Goal: Task Accomplishment & Management: Manage account settings

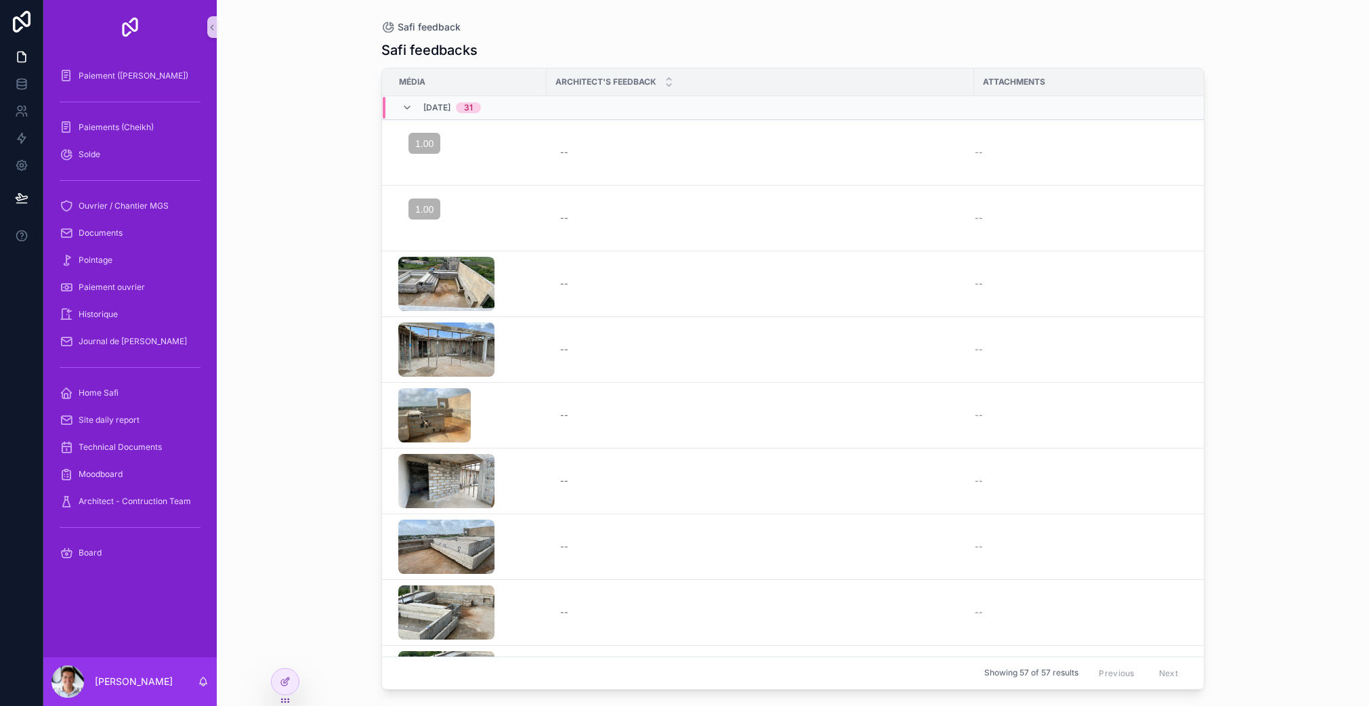
scroll to position [8, 0]
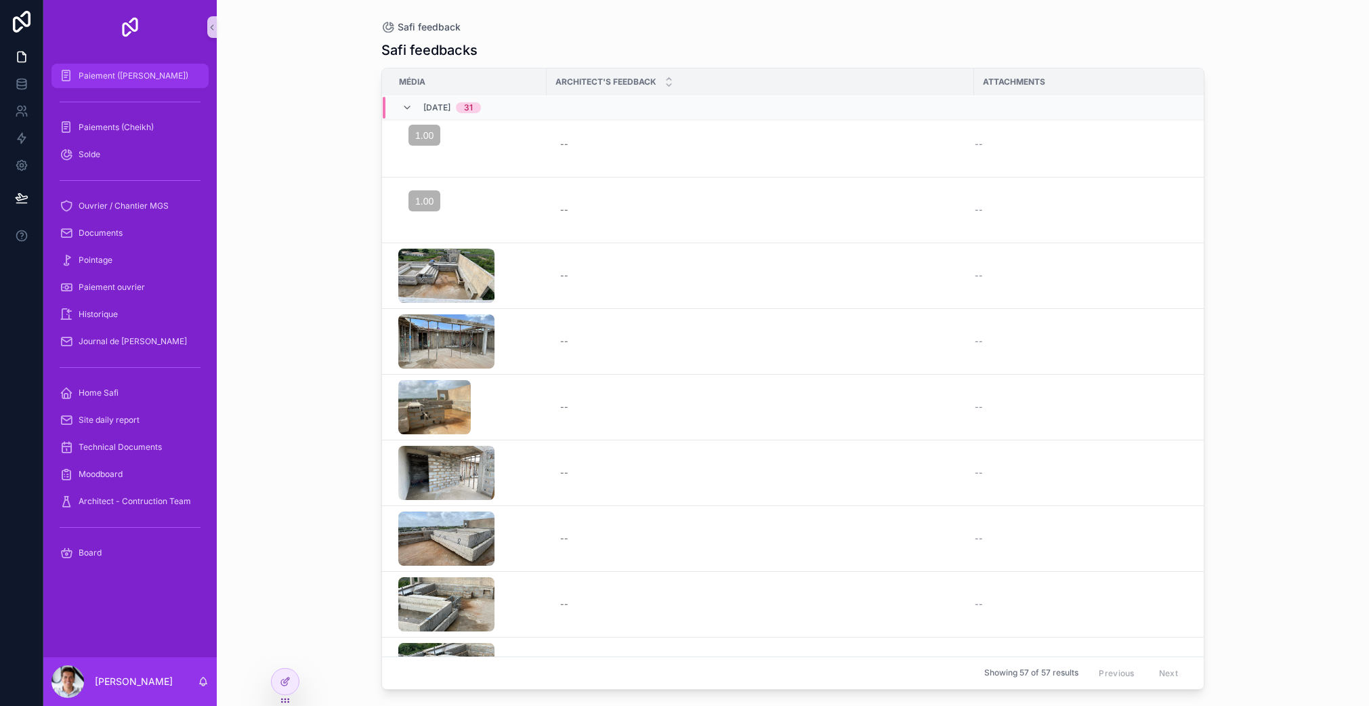
click at [132, 81] on span "Paiement (Youssou)" at bounding box center [134, 75] width 110 height 11
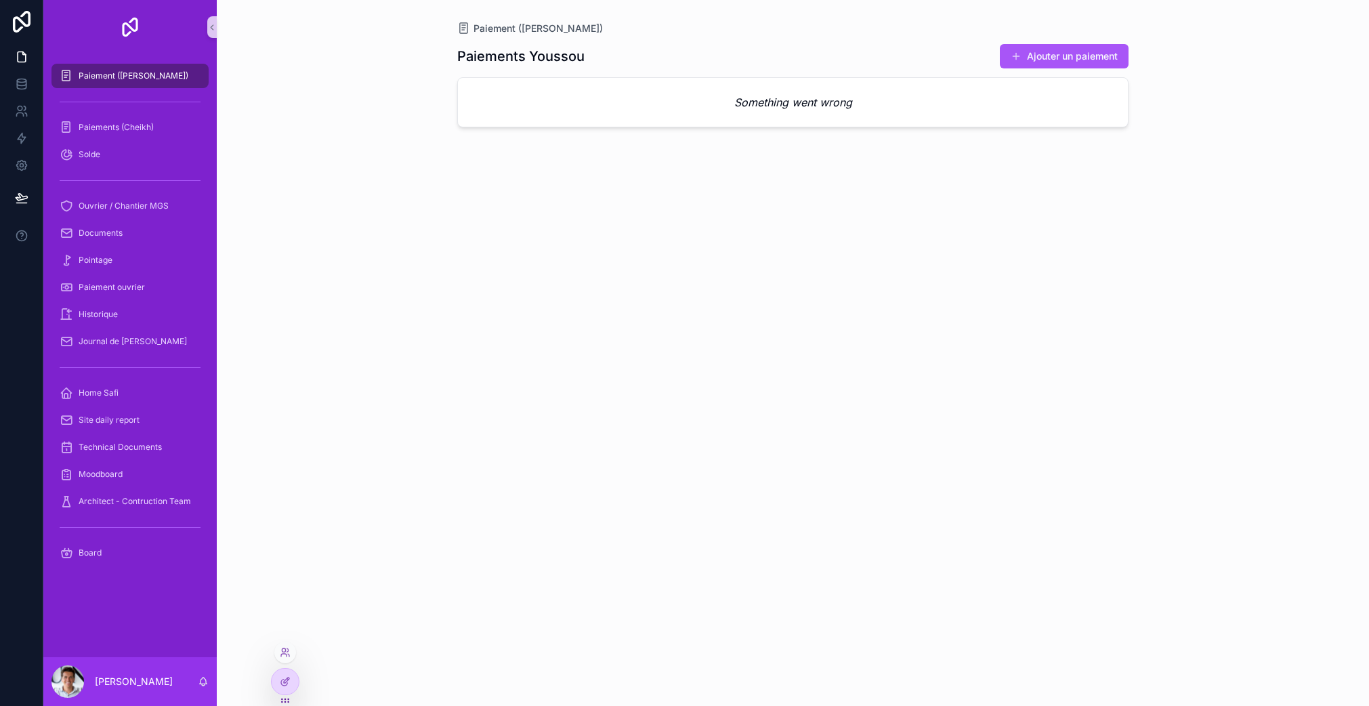
click at [284, 645] on div at bounding box center [285, 652] width 22 height 22
click at [287, 649] on icon at bounding box center [285, 652] width 11 height 11
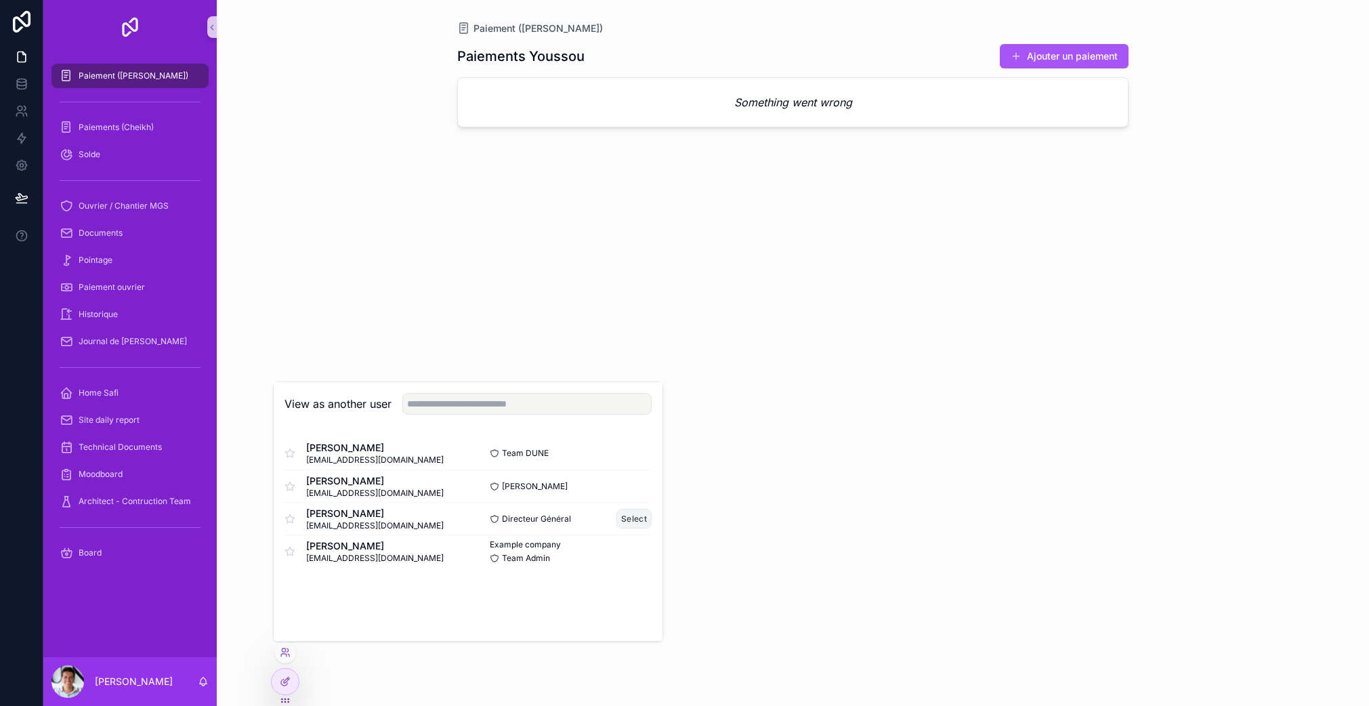
click at [633, 517] on button "Select" at bounding box center [633, 519] width 35 height 20
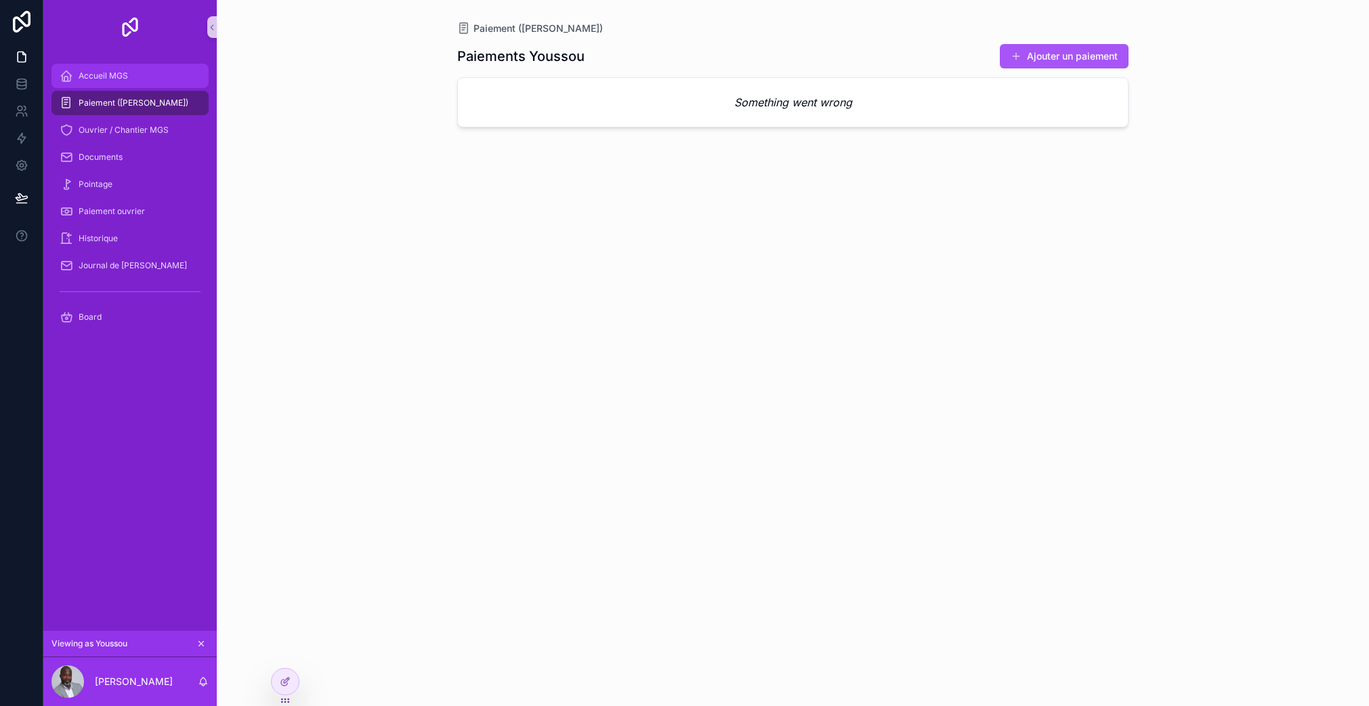
click at [142, 77] on div "Accueil MGS" at bounding box center [130, 76] width 141 height 22
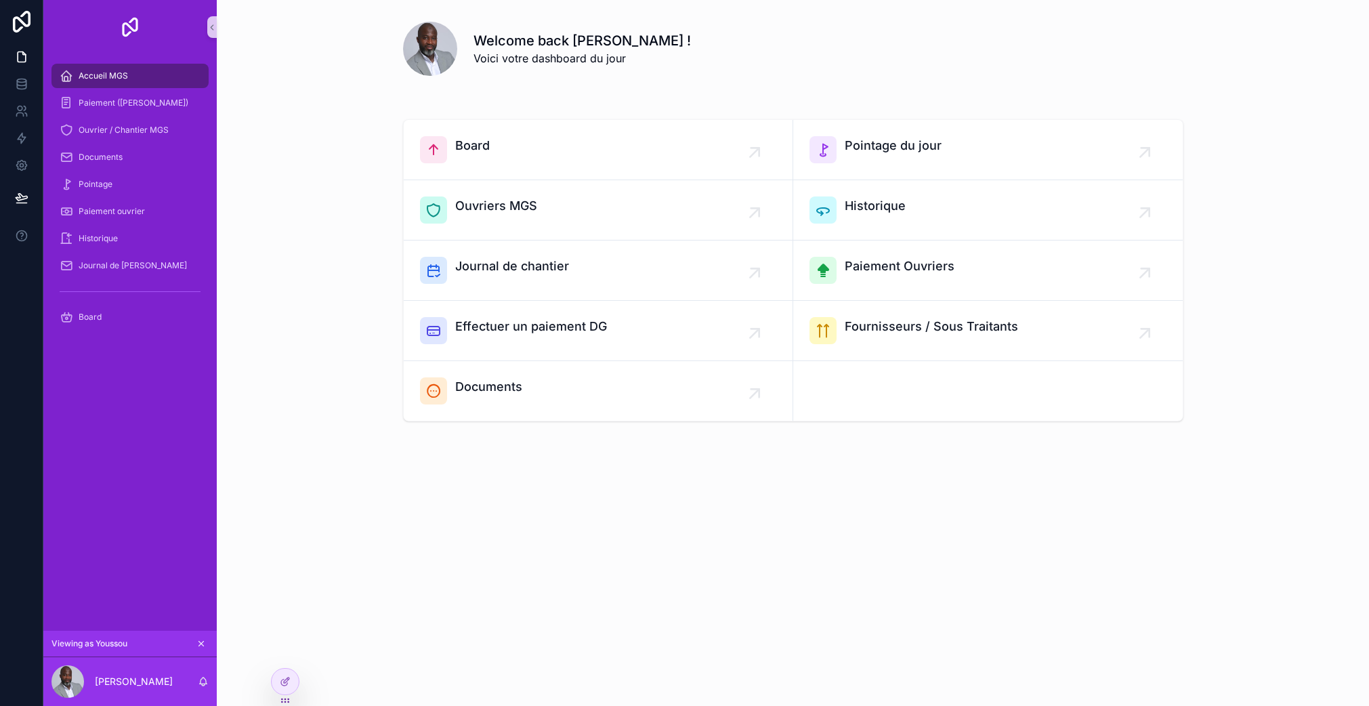
click at [143, 68] on div "Accueil MGS" at bounding box center [130, 76] width 141 height 22
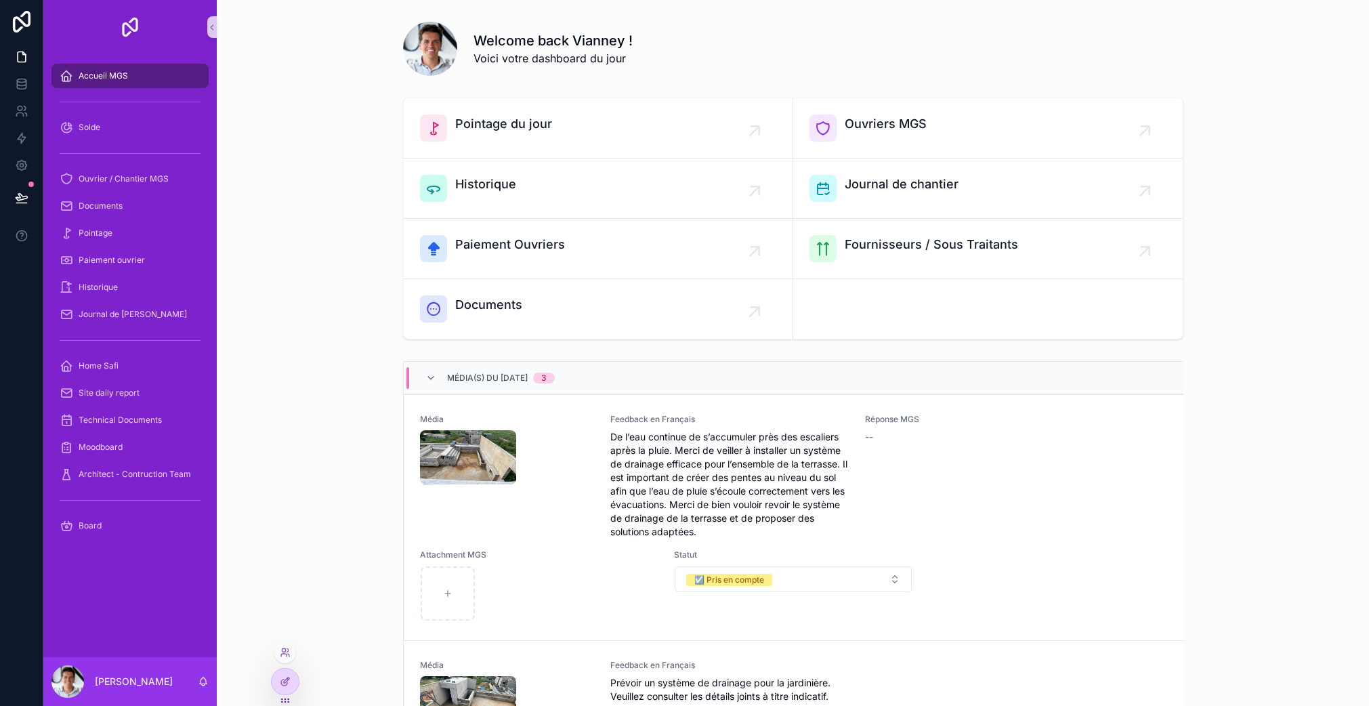
click at [285, 645] on div at bounding box center [285, 652] width 22 height 22
click at [284, 655] on icon at bounding box center [285, 652] width 11 height 11
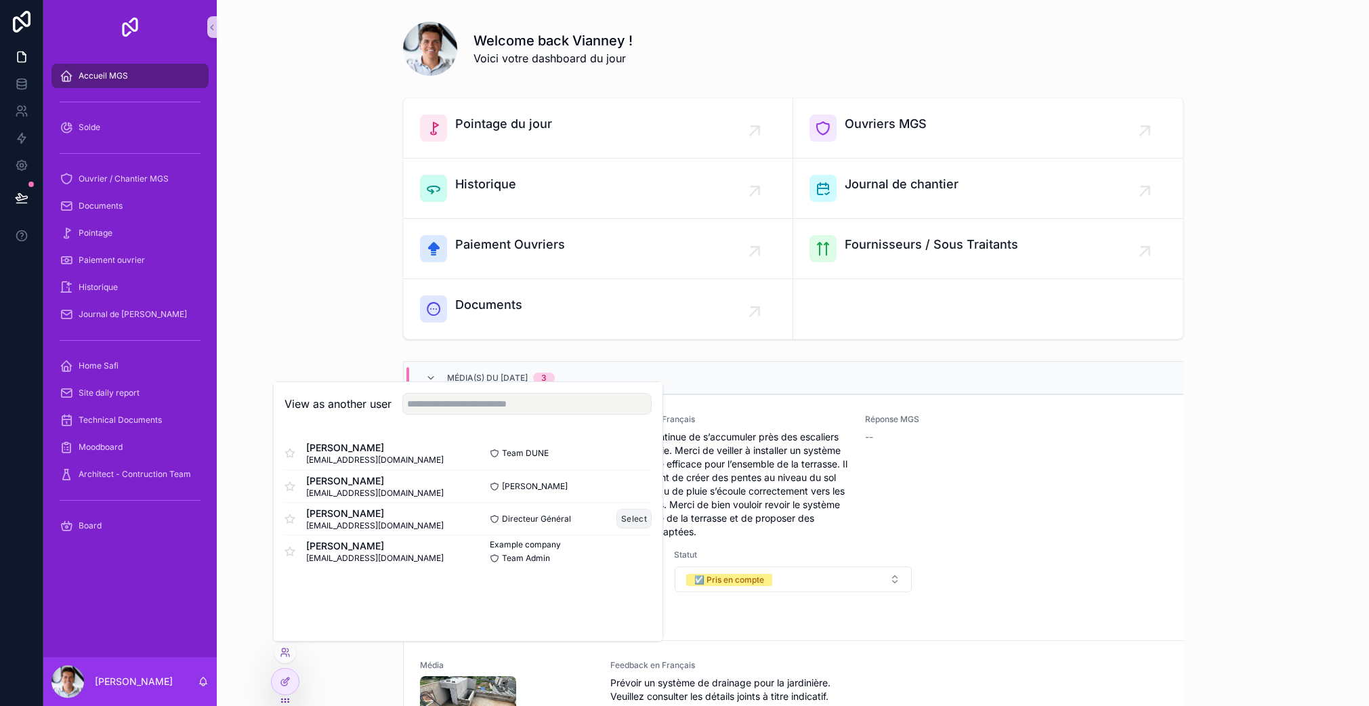
click at [630, 516] on button "Select" at bounding box center [633, 519] width 35 height 20
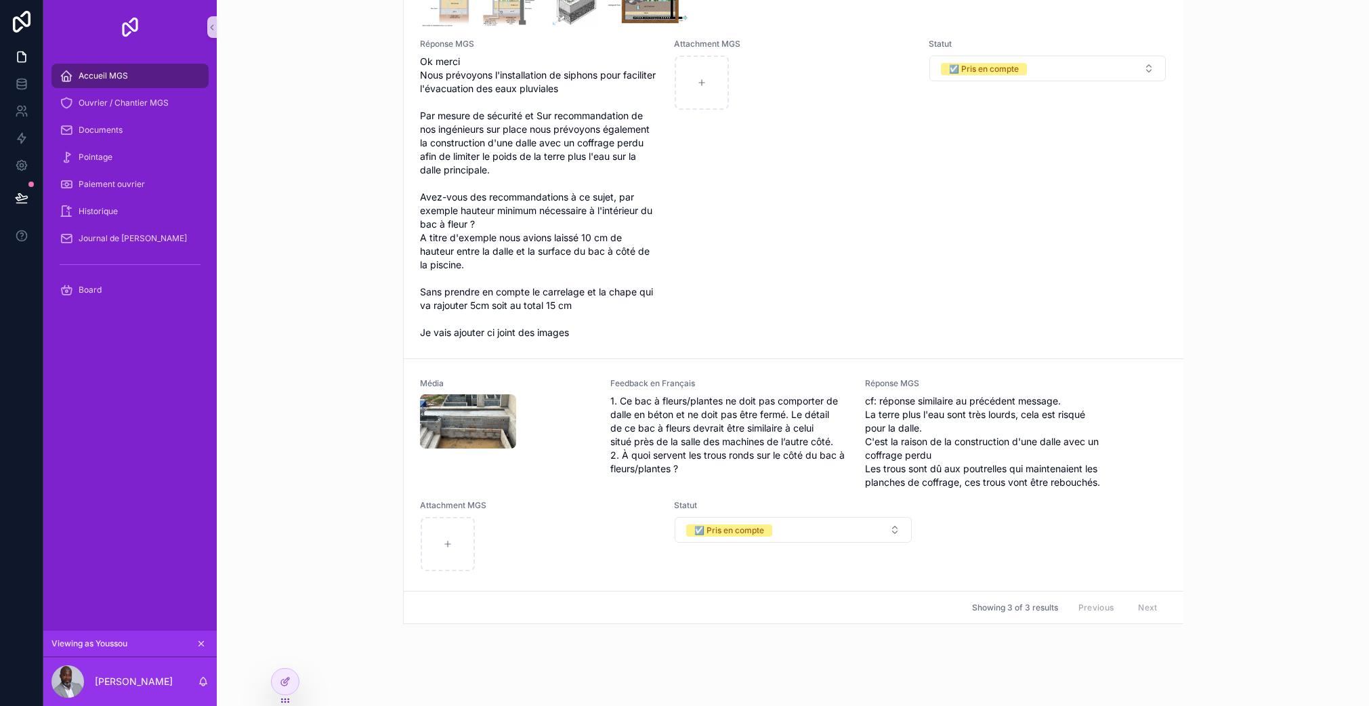
scroll to position [849, 0]
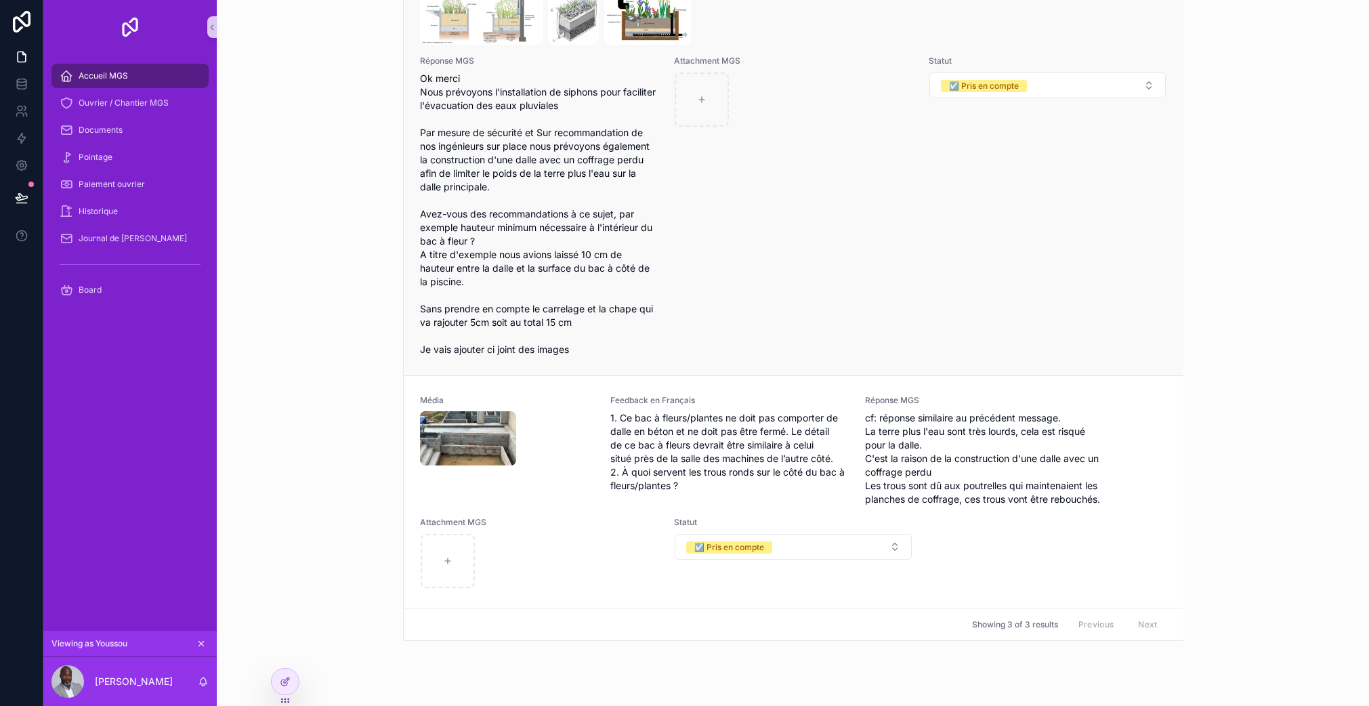
click at [701, 356] on div "Attachment MGS" at bounding box center [793, 206] width 238 height 301
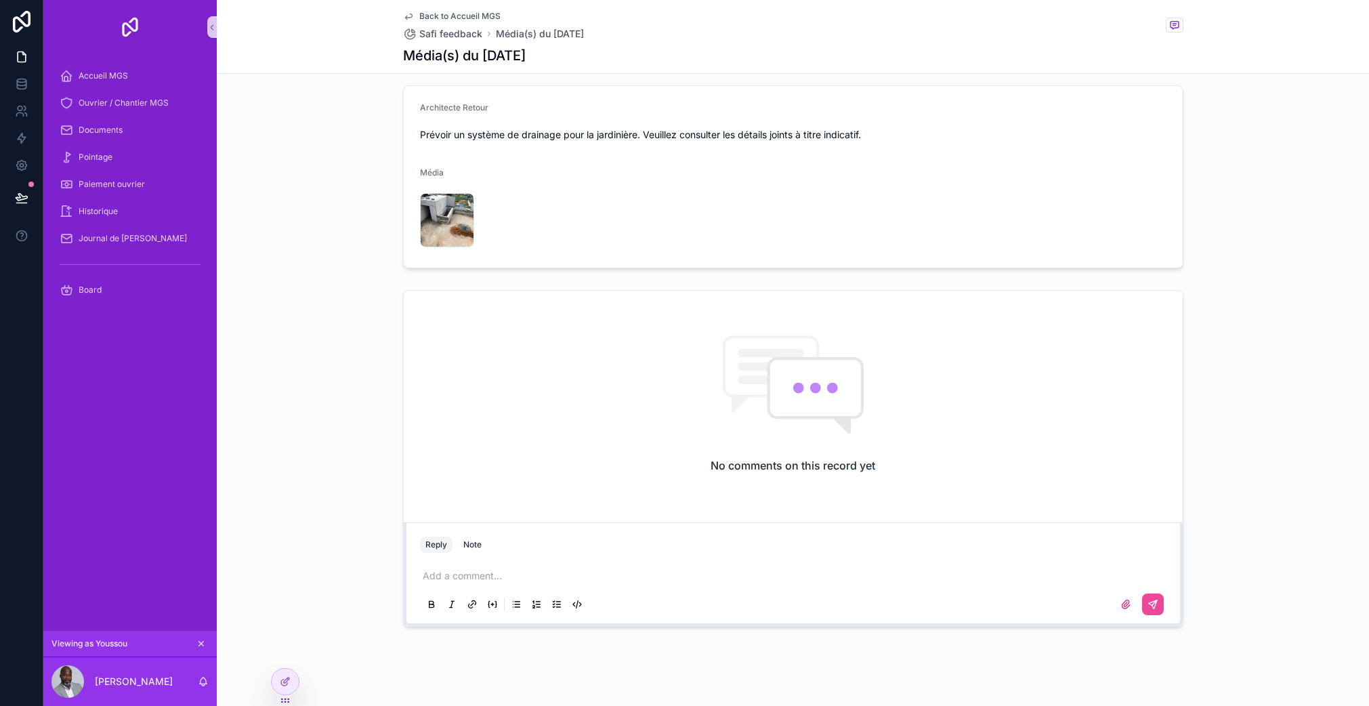
scroll to position [671, 0]
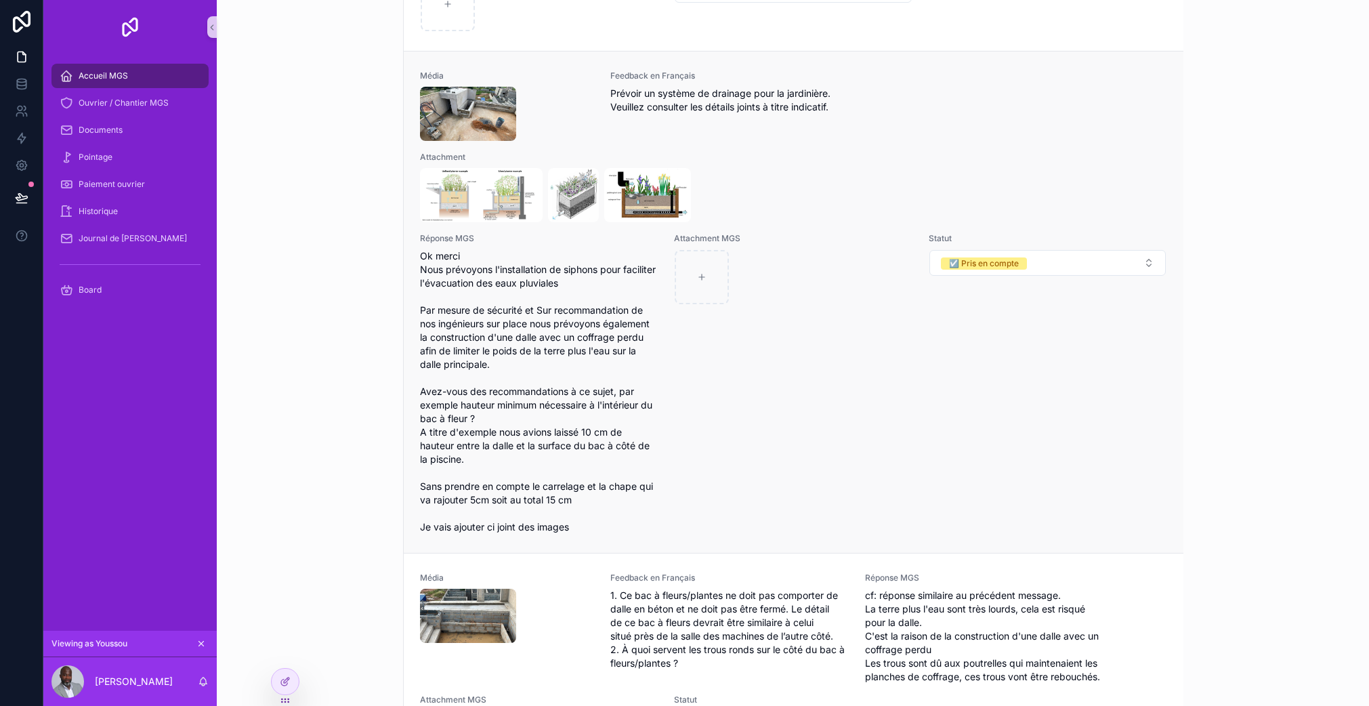
scroll to position [938, 0]
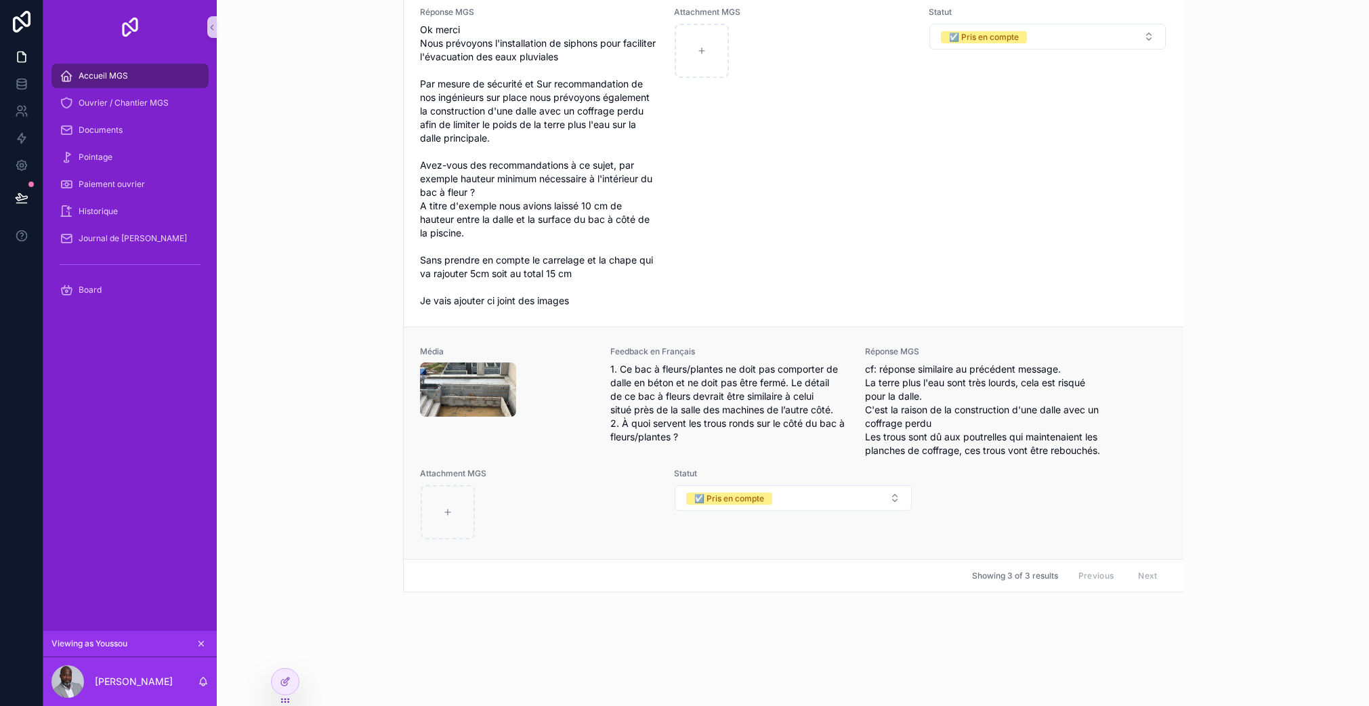
click at [577, 414] on div "scrollable content" at bounding box center [507, 389] width 175 height 54
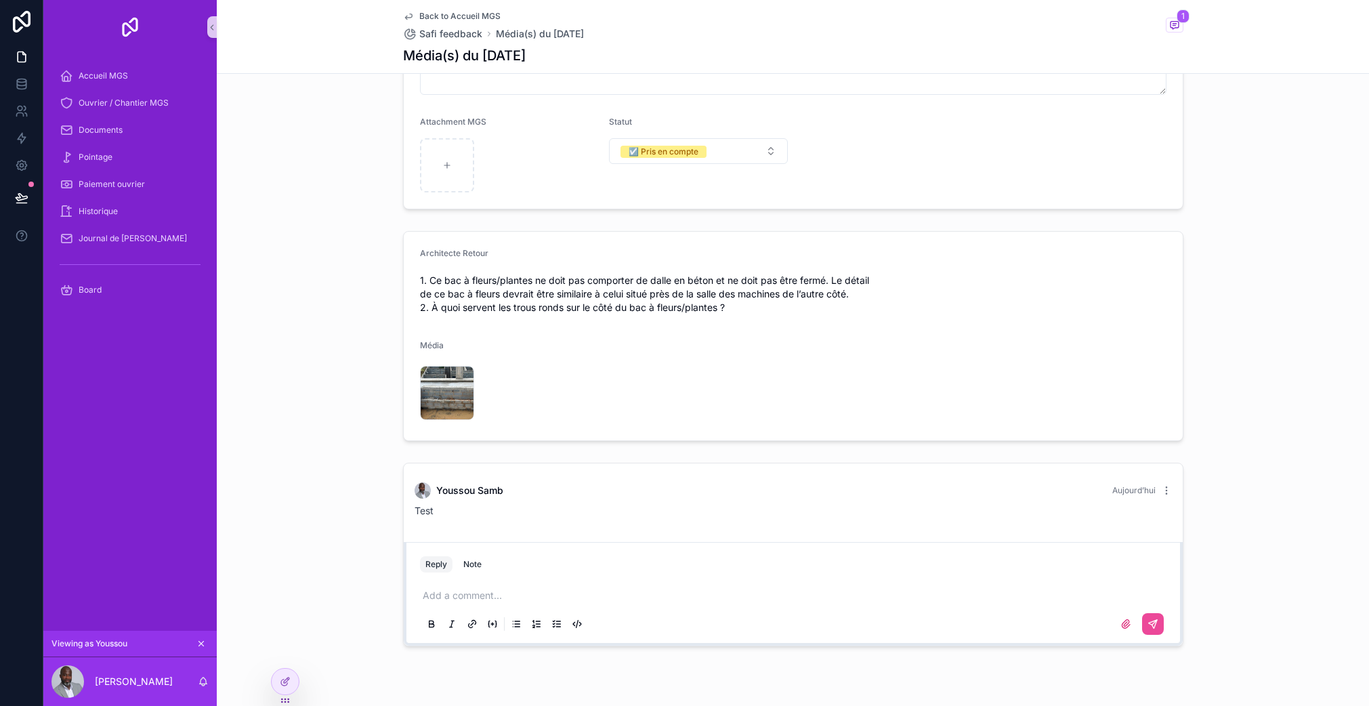
scroll to position [369, 0]
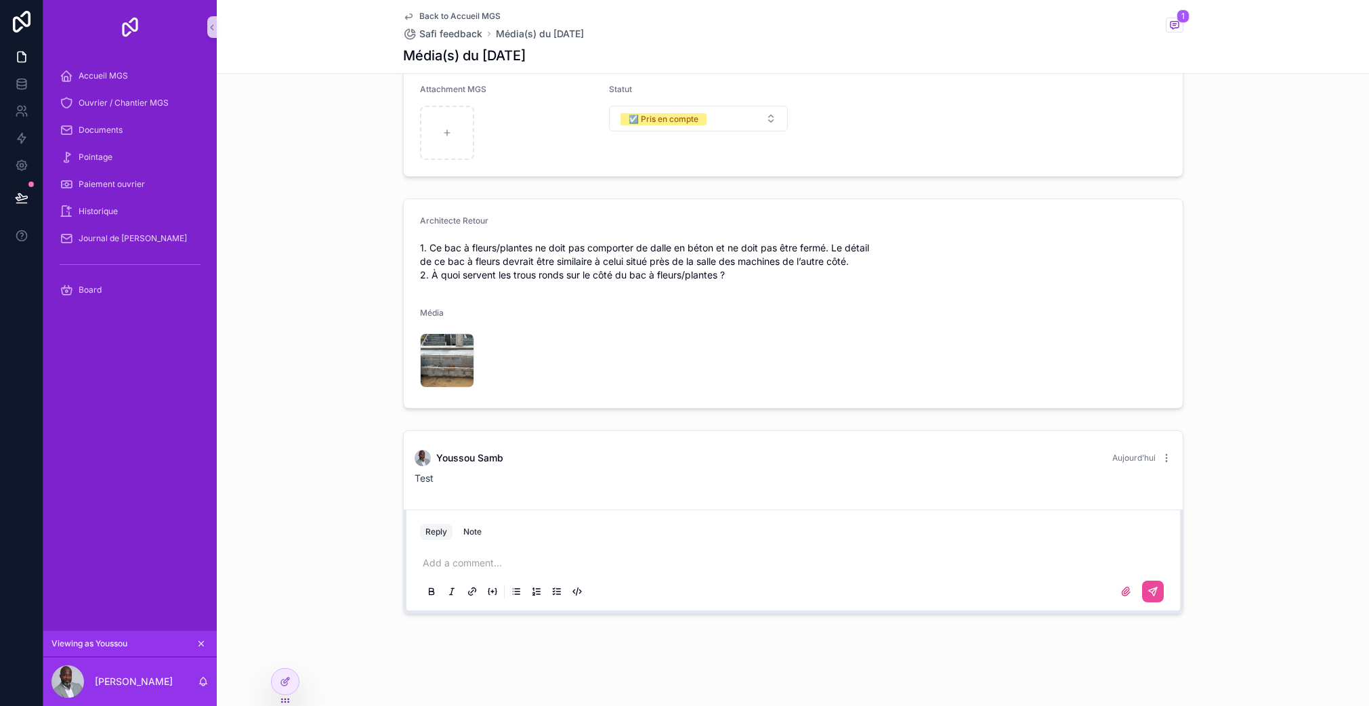
click at [505, 569] on p "scrollable content" at bounding box center [796, 563] width 746 height 14
click at [572, 594] on icon "scrollable content" at bounding box center [577, 591] width 11 height 11
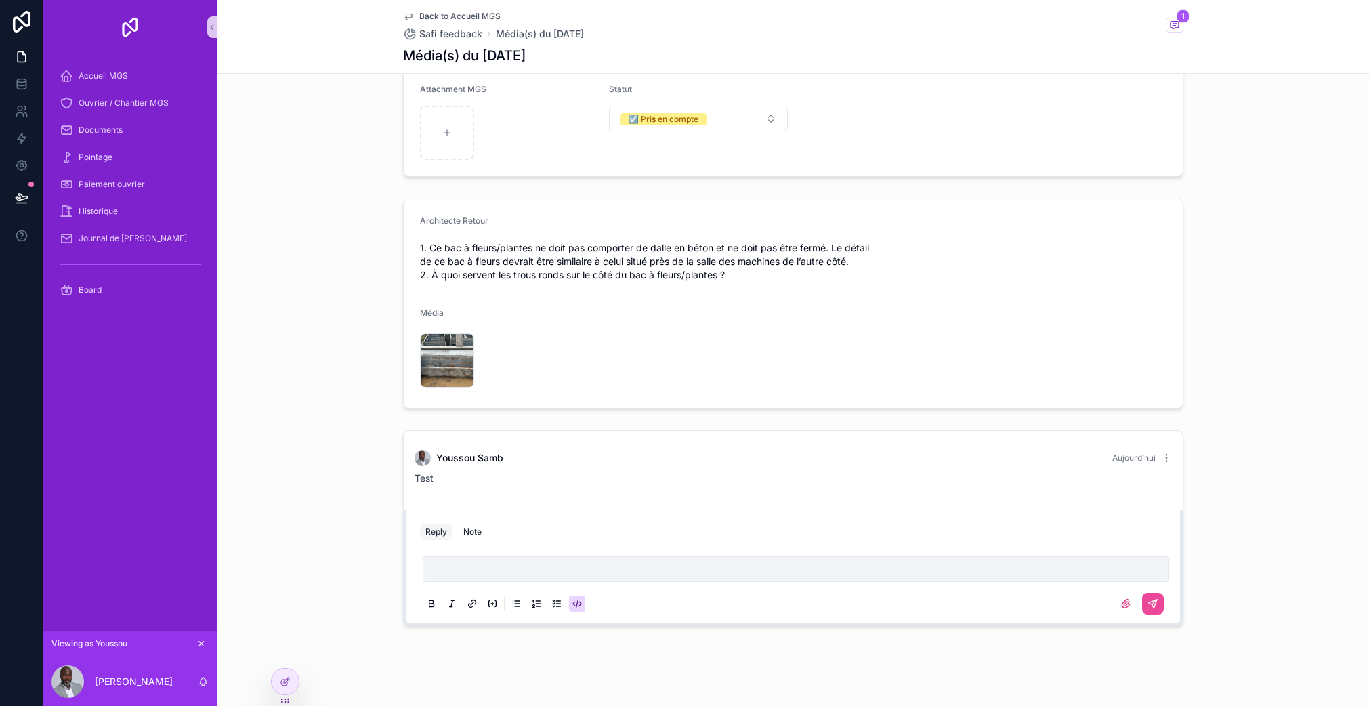
click at [686, 538] on div "Reply Note" at bounding box center [793, 532] width 763 height 22
click at [426, 601] on icon "scrollable content" at bounding box center [431, 603] width 11 height 11
click at [429, 603] on icon "scrollable content" at bounding box center [431, 601] width 4 height 3
click at [579, 605] on button "scrollable content" at bounding box center [577, 603] width 16 height 16
click at [572, 602] on icon "scrollable content" at bounding box center [577, 603] width 11 height 11
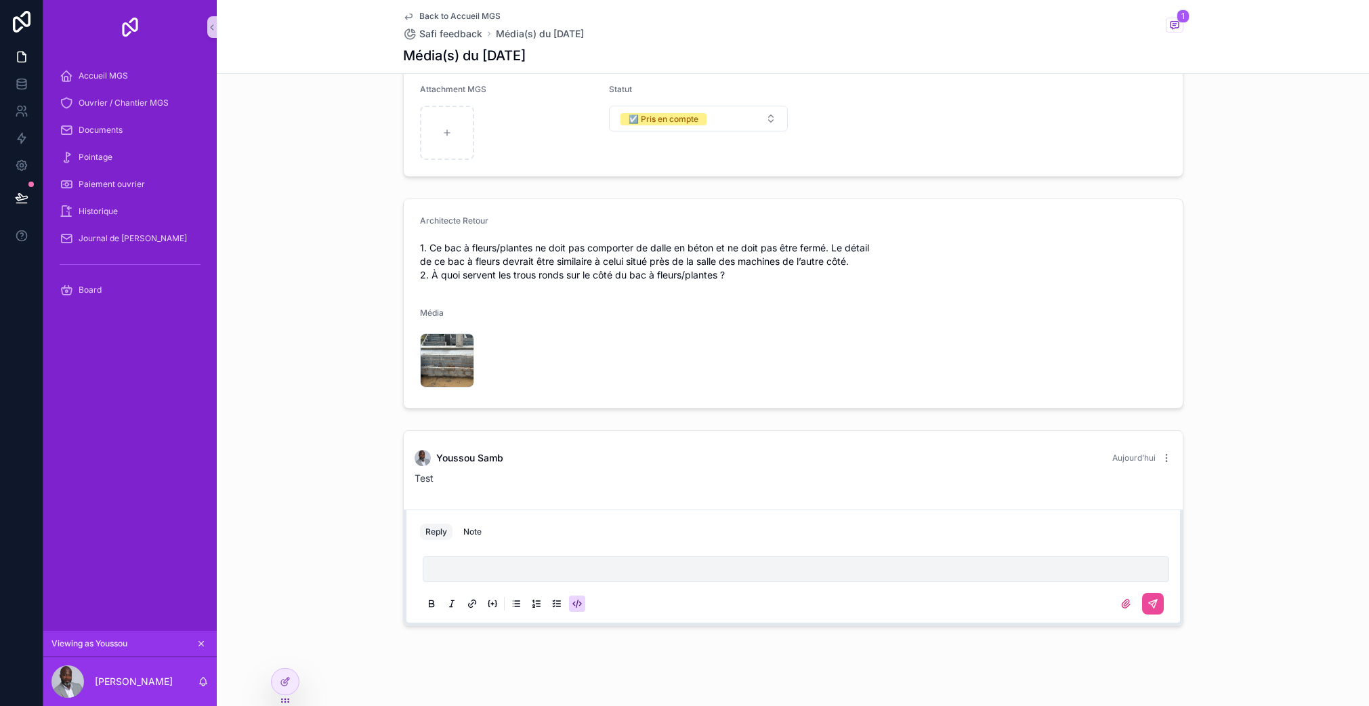
click at [488, 604] on icon "scrollable content" at bounding box center [488, 603] width 1 height 6
click at [463, 535] on div "Note" at bounding box center [472, 531] width 18 height 11
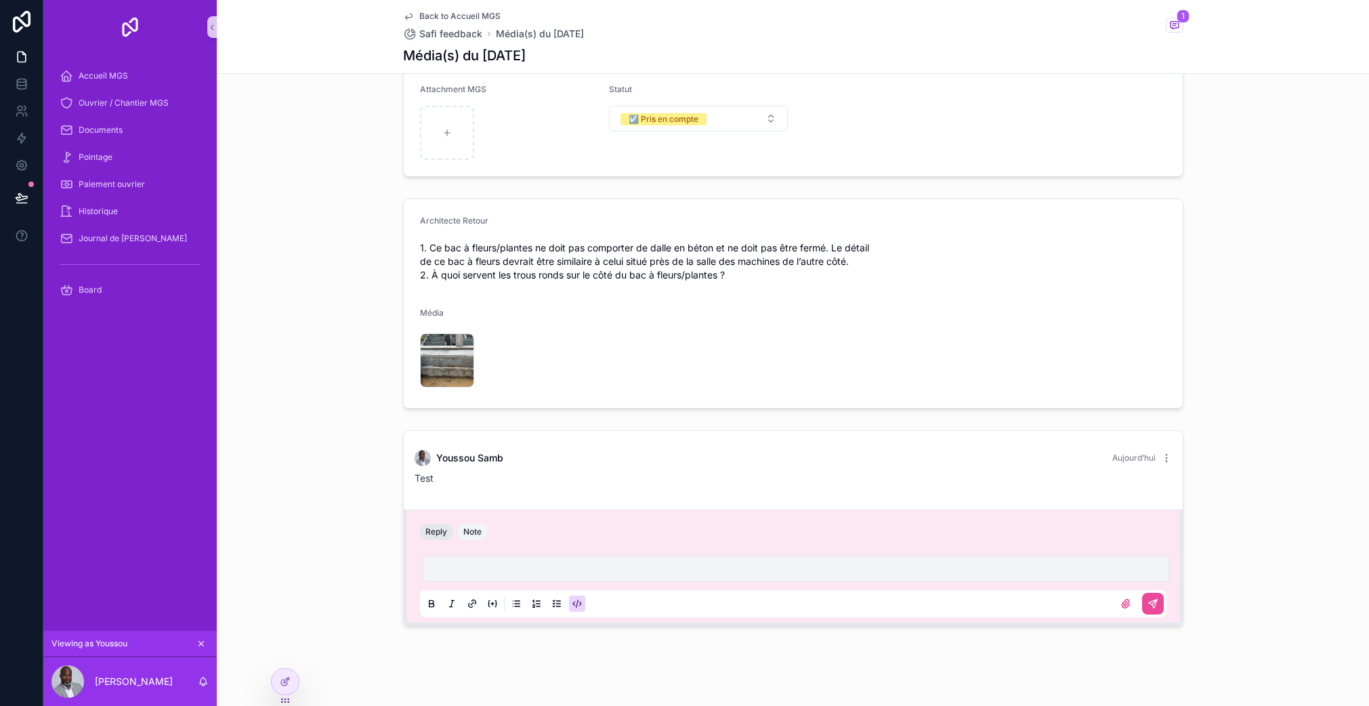
click at [424, 530] on button "Reply" at bounding box center [436, 531] width 33 height 16
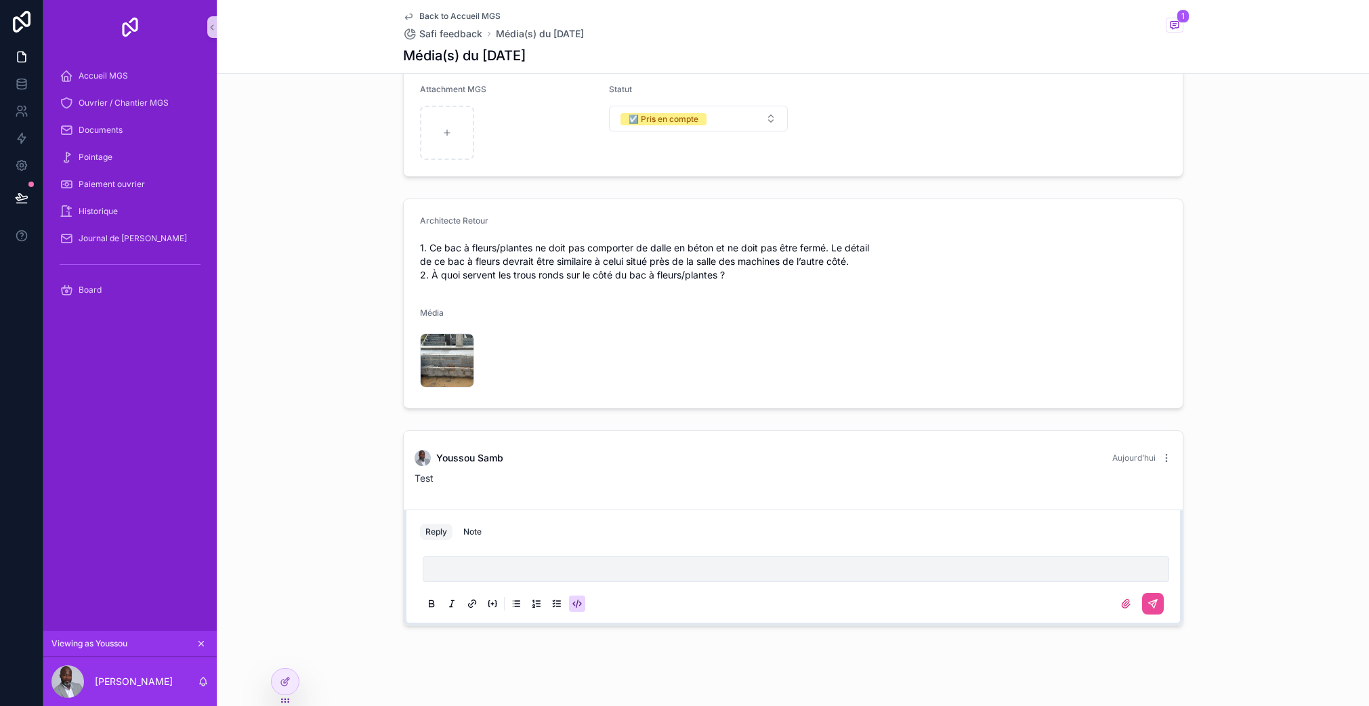
click at [444, 601] on button "scrollable content" at bounding box center [452, 603] width 16 height 16
click at [446, 605] on icon "scrollable content" at bounding box center [451, 603] width 11 height 11
click at [572, 605] on icon "scrollable content" at bounding box center [577, 603] width 11 height 11
click at [1160, 534] on div "Reply Note" at bounding box center [793, 532] width 763 height 22
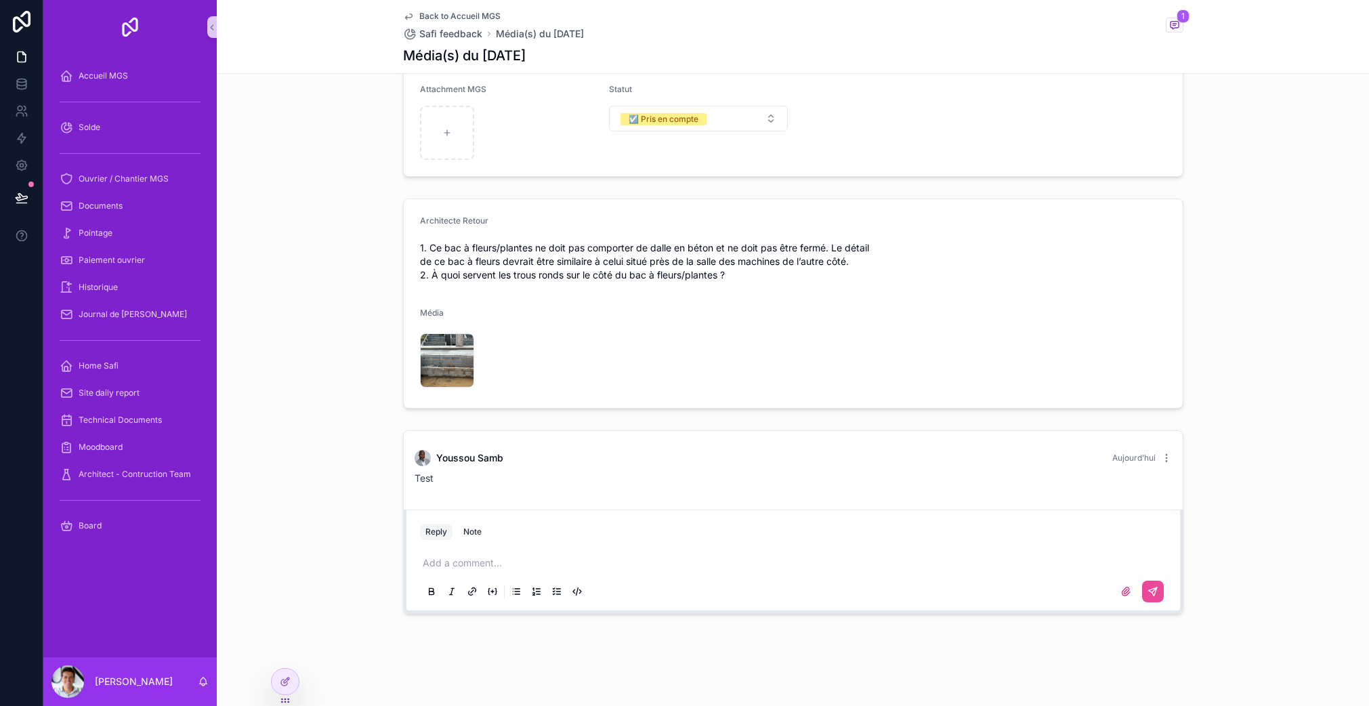
scroll to position [361, 0]
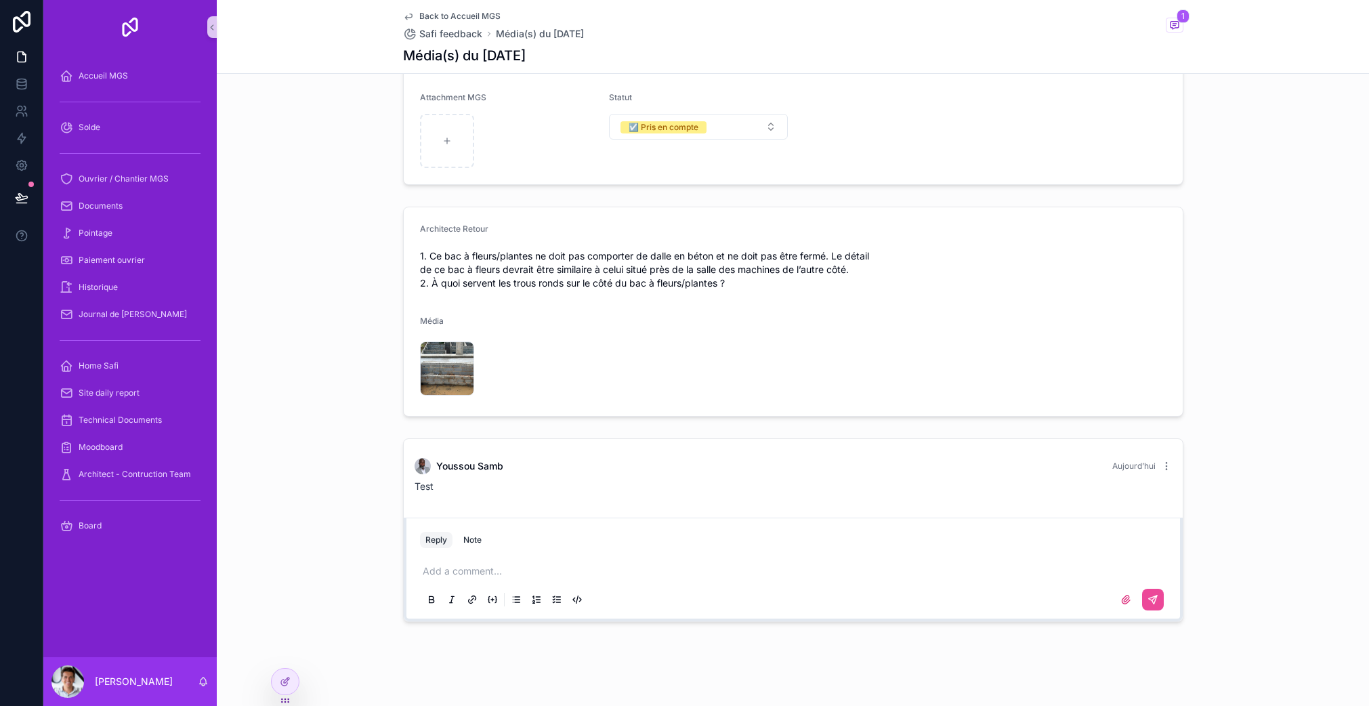
click at [486, 560] on div "Add a comment..." at bounding box center [793, 584] width 746 height 57
click at [474, 575] on p "scrollable content" at bounding box center [796, 571] width 746 height 14
click at [1161, 462] on icon "scrollable content" at bounding box center [1166, 465] width 11 height 11
click at [1241, 519] on div "[PERSON_NAME] [DATE] Test Reply Note Add a comment..." at bounding box center [793, 530] width 1152 height 194
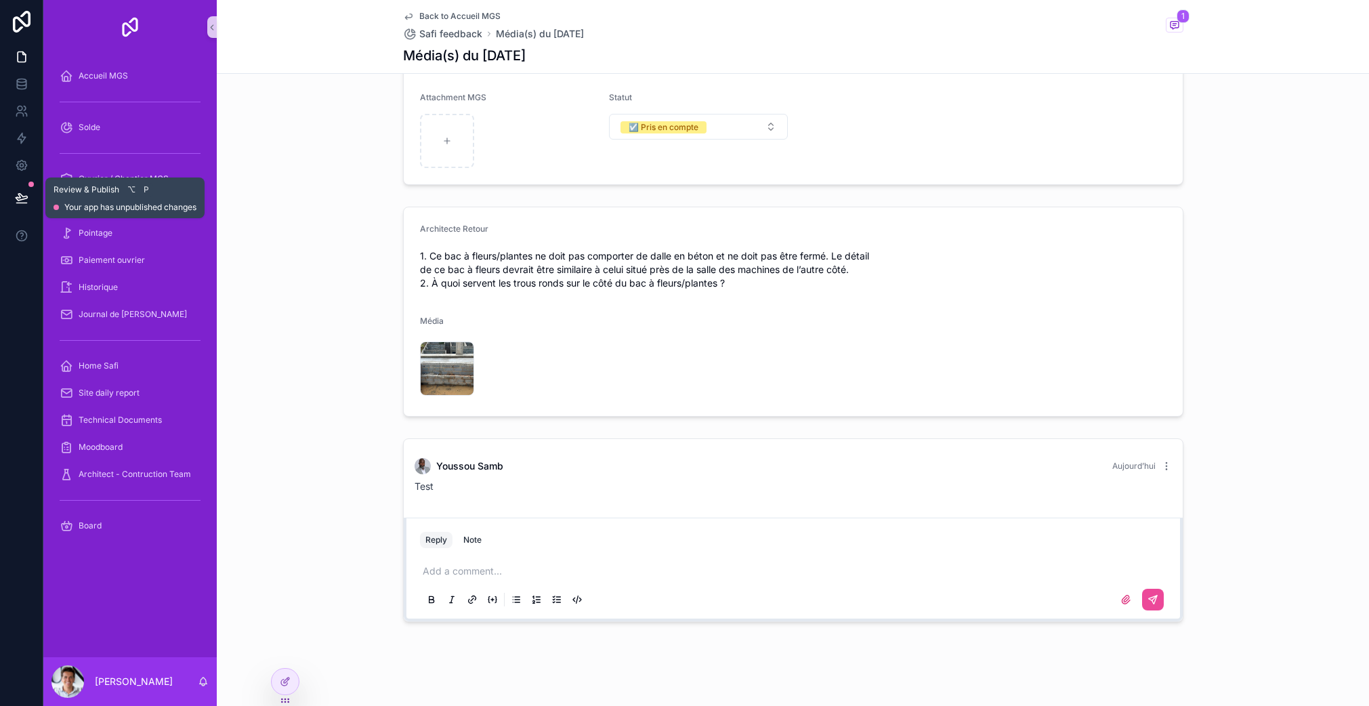
click at [22, 179] on button at bounding box center [22, 198] width 30 height 38
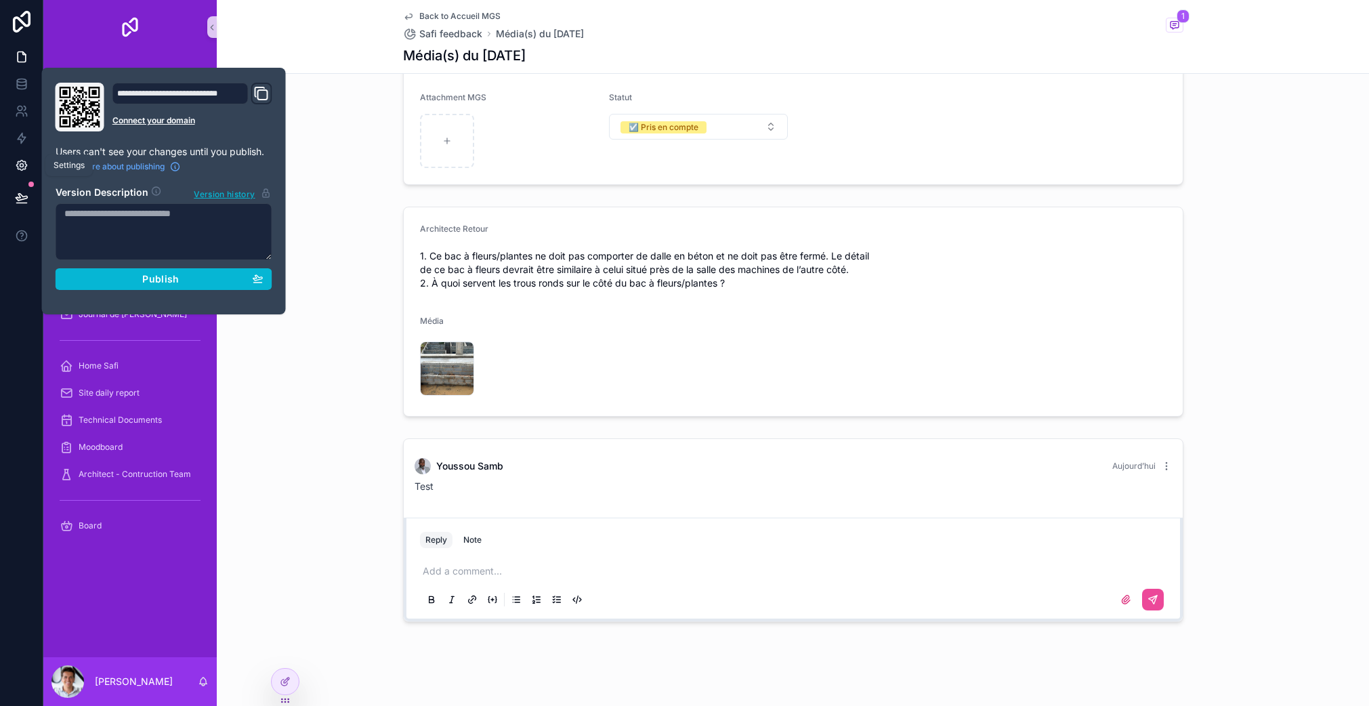
click at [23, 156] on link at bounding box center [21, 165] width 43 height 27
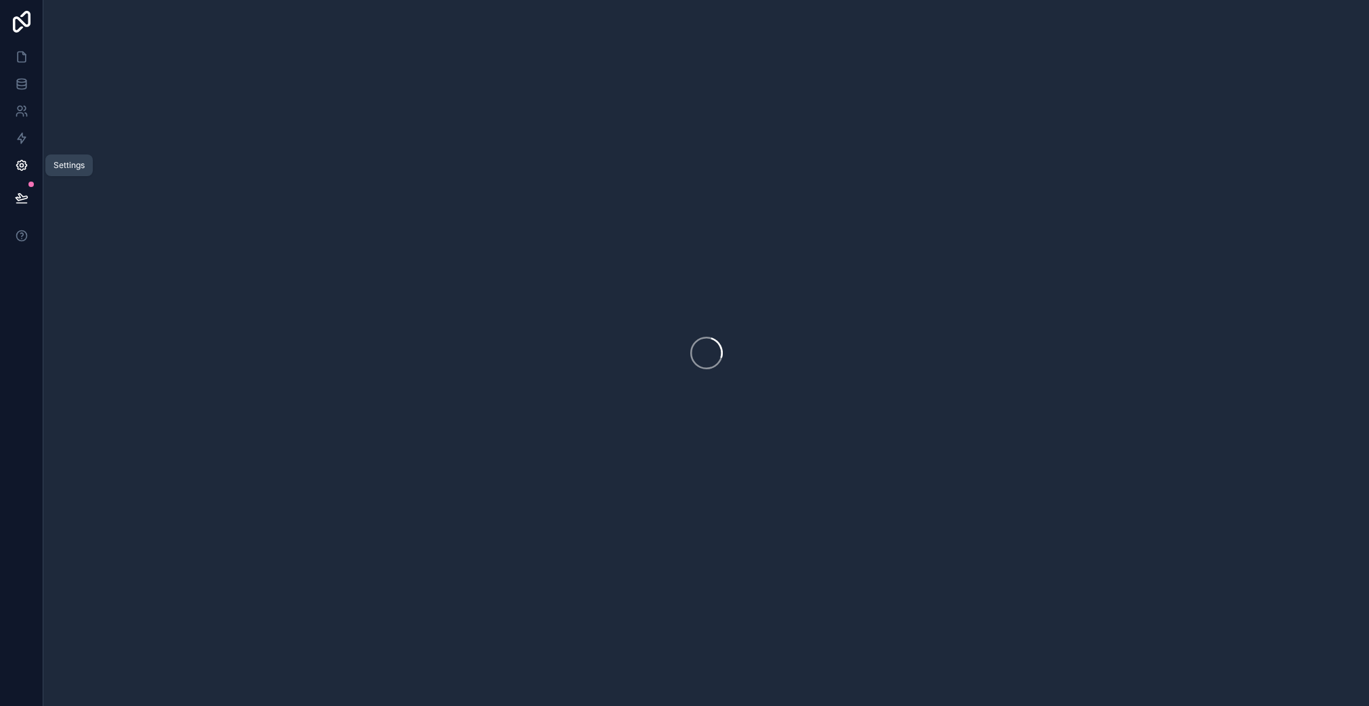
click at [23, 156] on link at bounding box center [21, 165] width 43 height 27
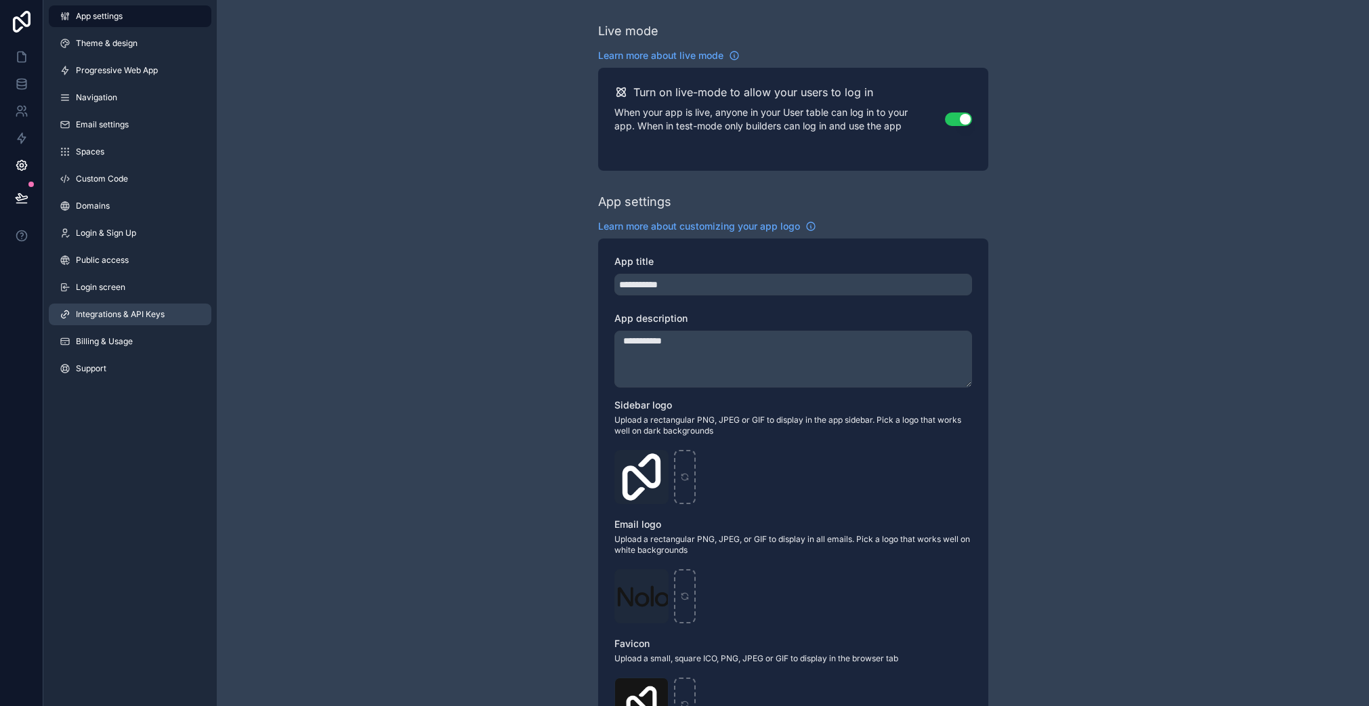
click at [129, 309] on span "Integrations & API Keys" at bounding box center [120, 314] width 89 height 11
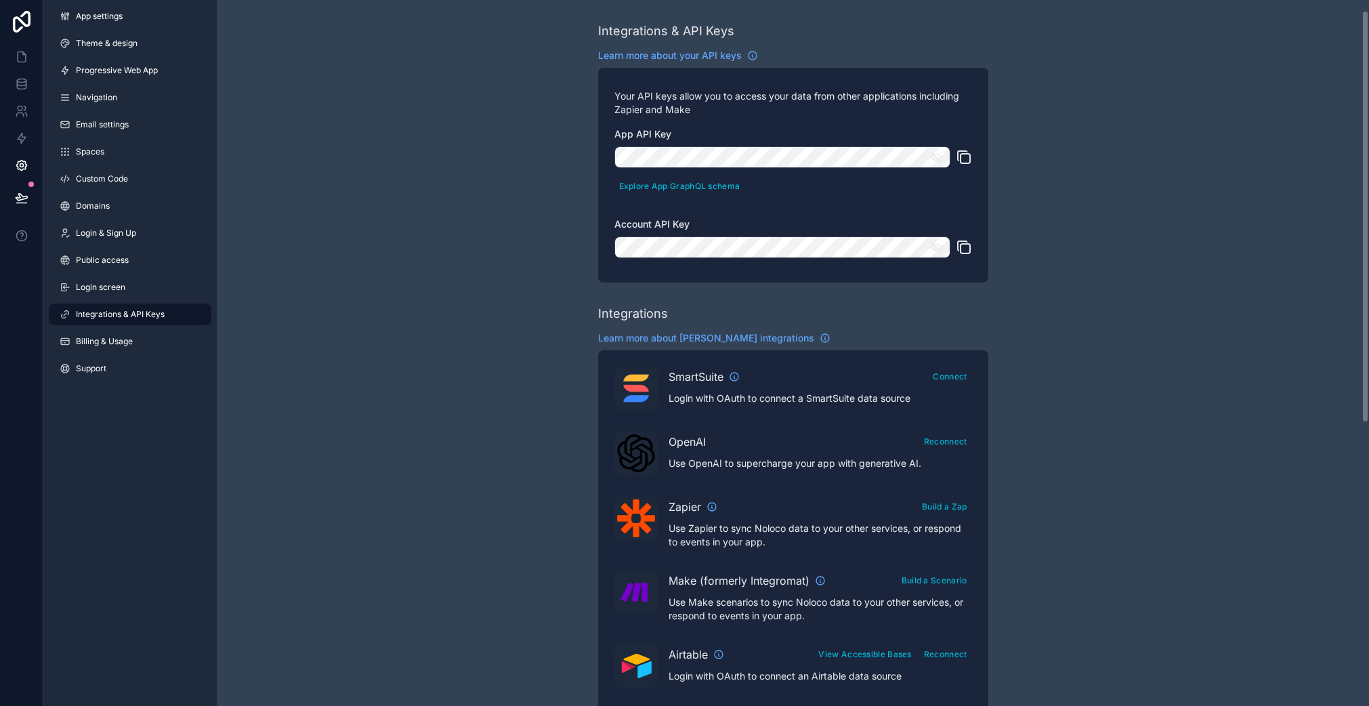
scroll to position [40, 0]
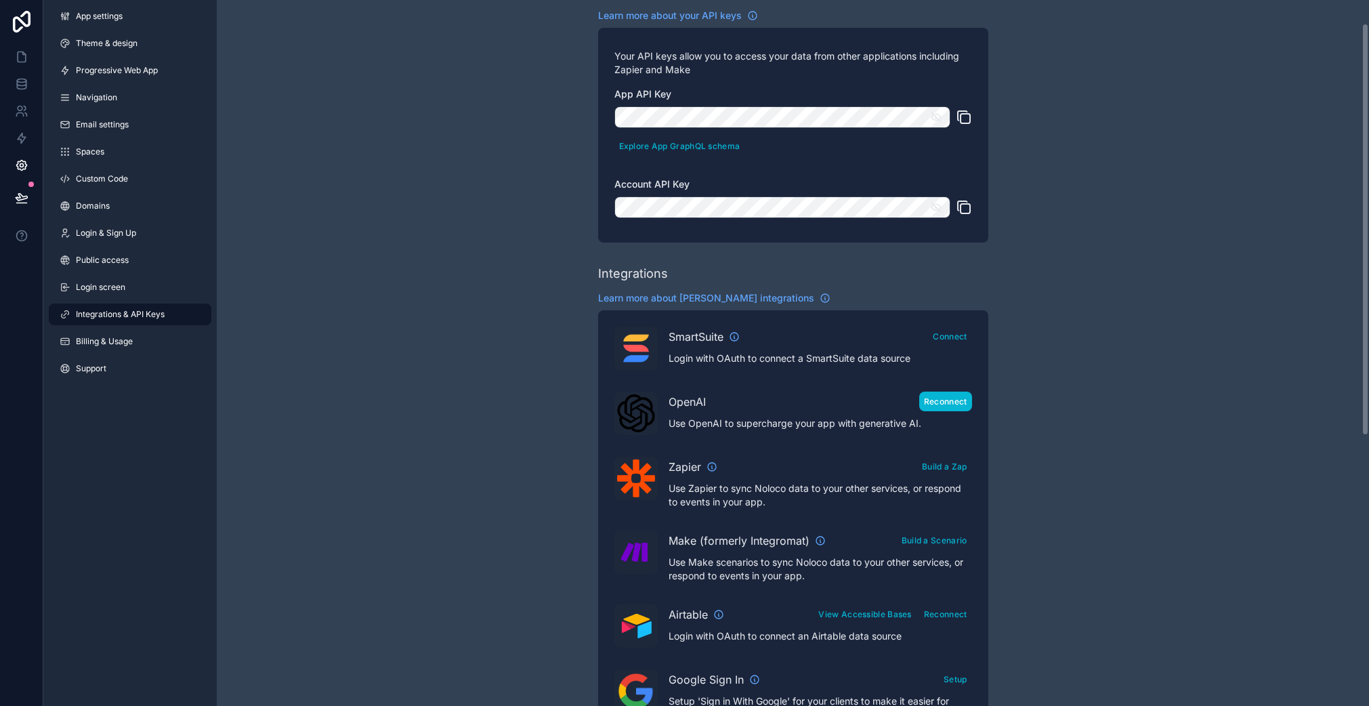
click at [938, 400] on button "Reconnect" at bounding box center [945, 401] width 53 height 20
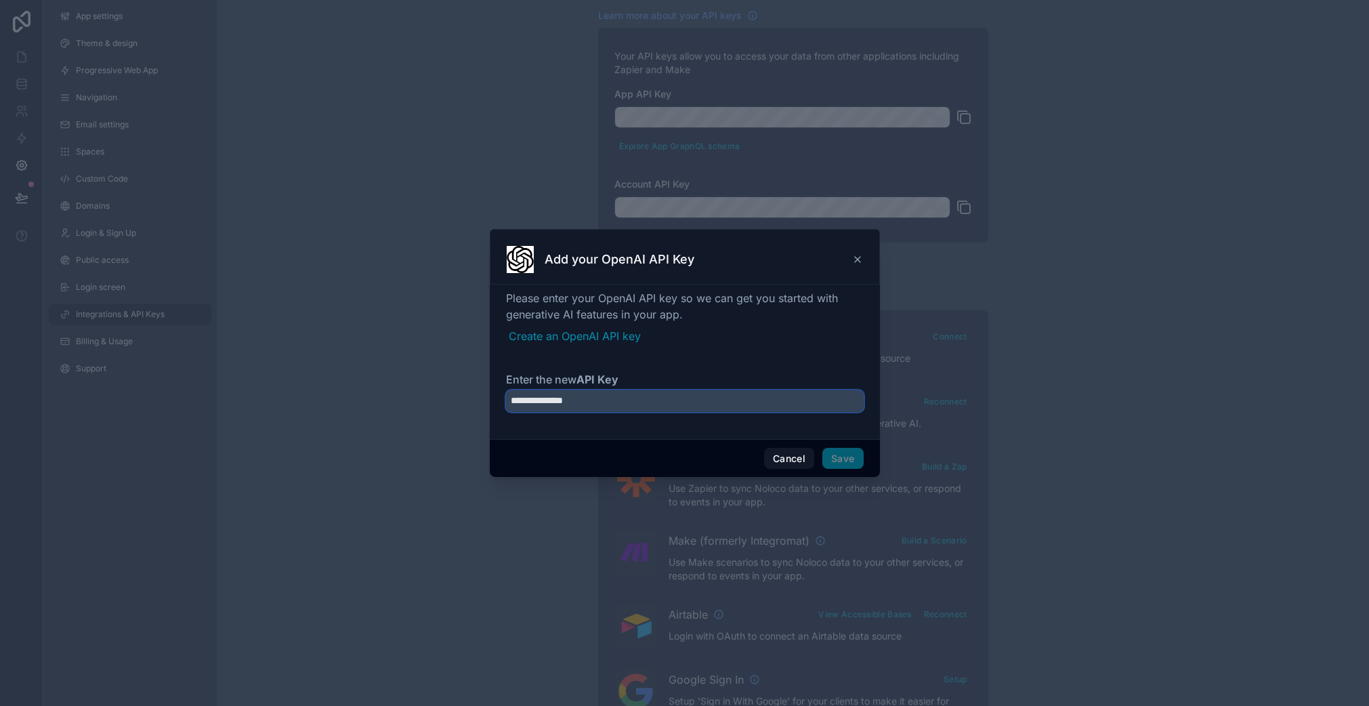
click at [714, 410] on input "**********" at bounding box center [685, 401] width 358 height 22
click at [712, 407] on input "**********" at bounding box center [685, 401] width 358 height 22
paste input "**********"
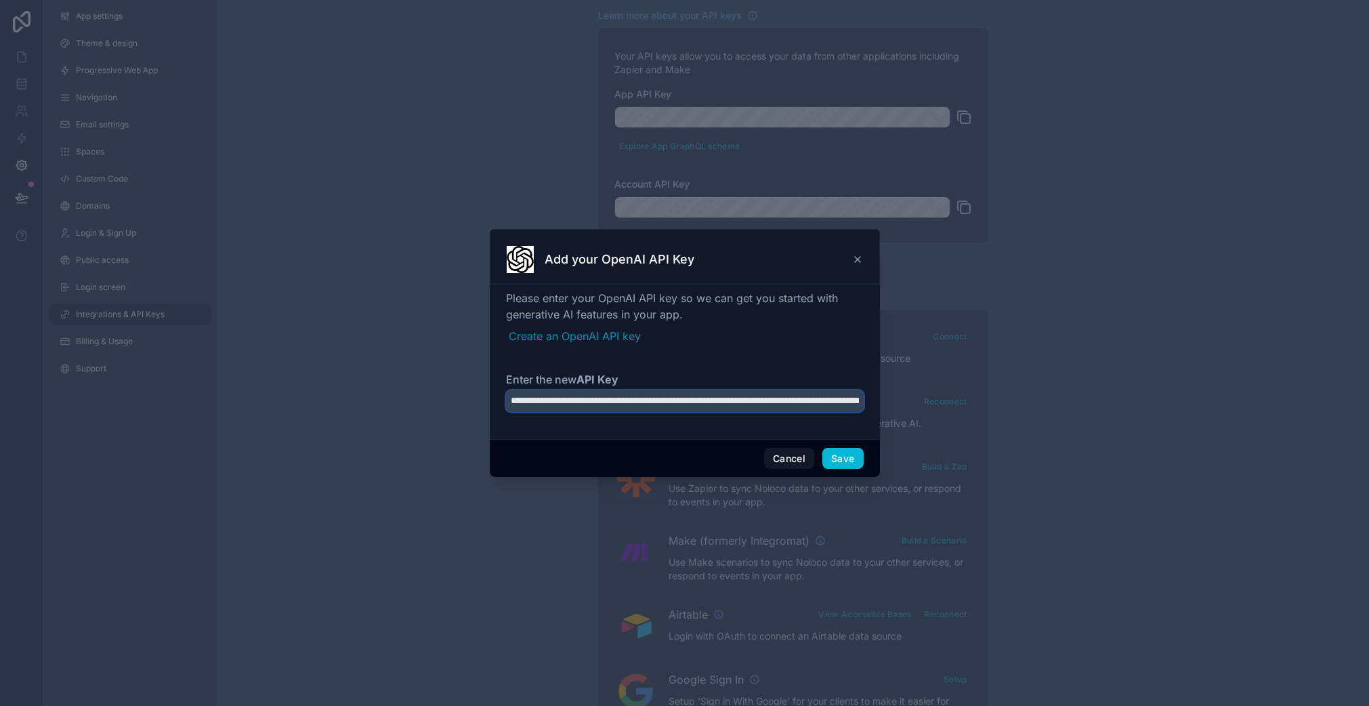
scroll to position [0, 546]
type input "**********"
click at [838, 456] on button "Save" at bounding box center [842, 459] width 41 height 22
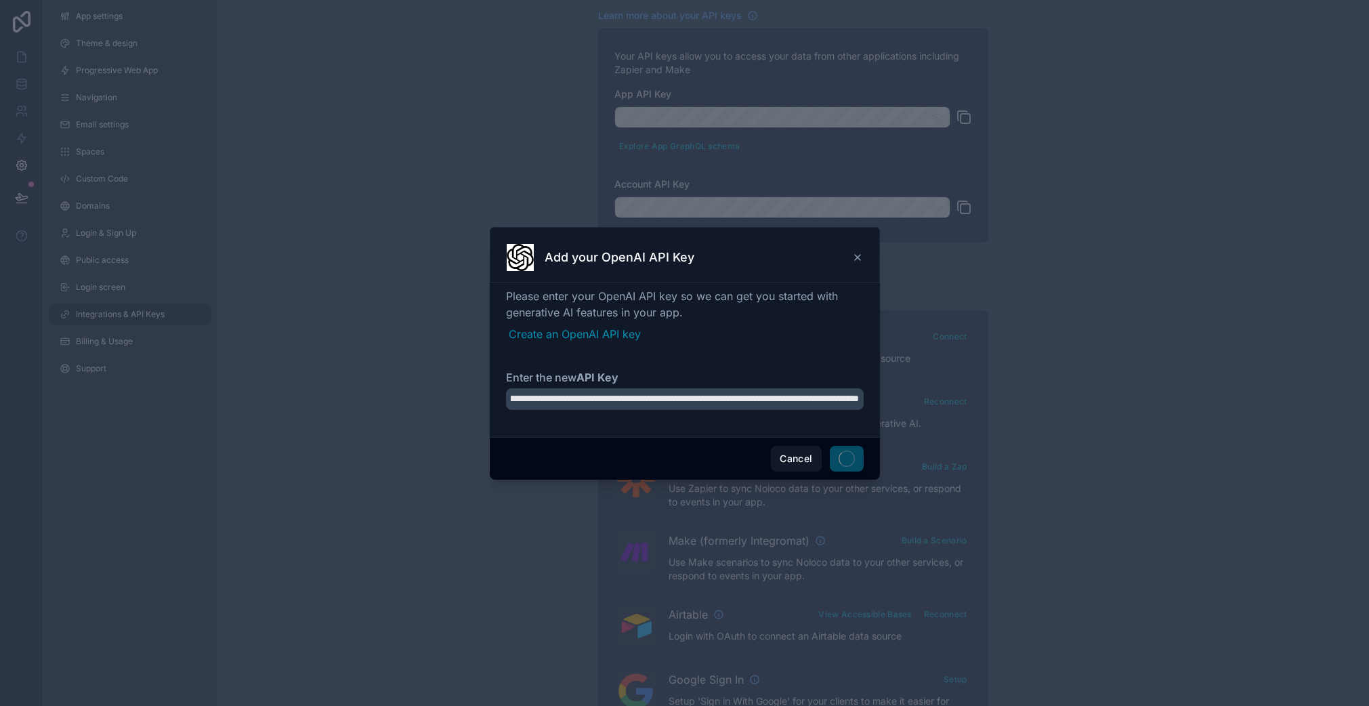
scroll to position [0, 0]
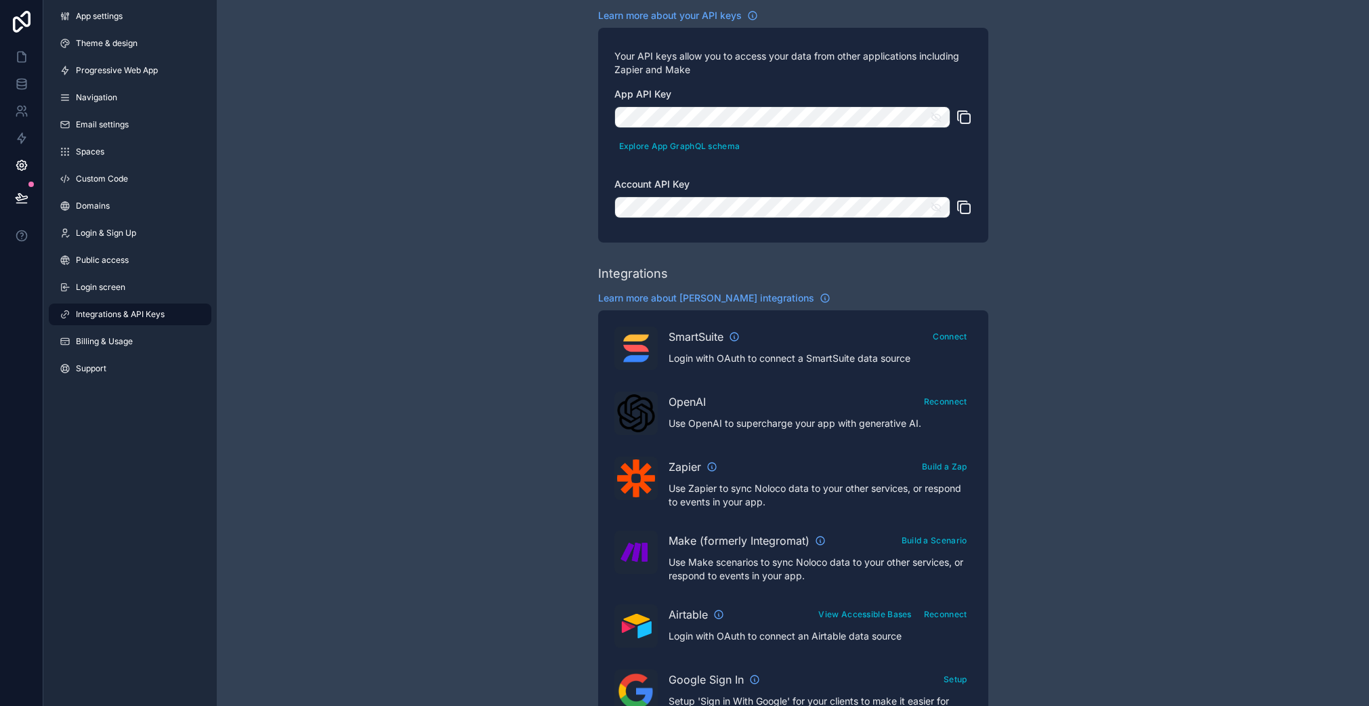
click at [750, 430] on div "OpenAI Reconnect Use OpenAI to supercharge your app with generative AI." at bounding box center [793, 412] width 358 height 43
click at [635, 416] on img "scrollable content" at bounding box center [636, 413] width 38 height 38
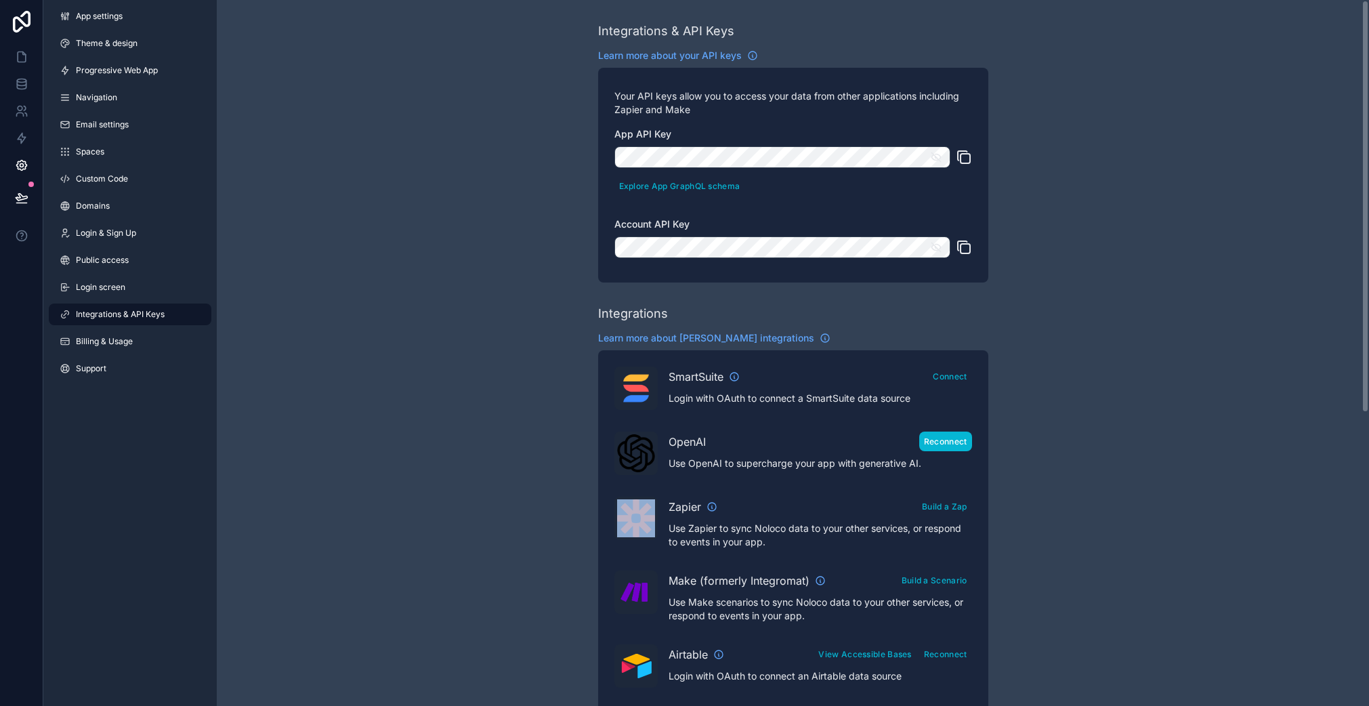
click at [947, 448] on button "Reconnect" at bounding box center [945, 441] width 53 height 20
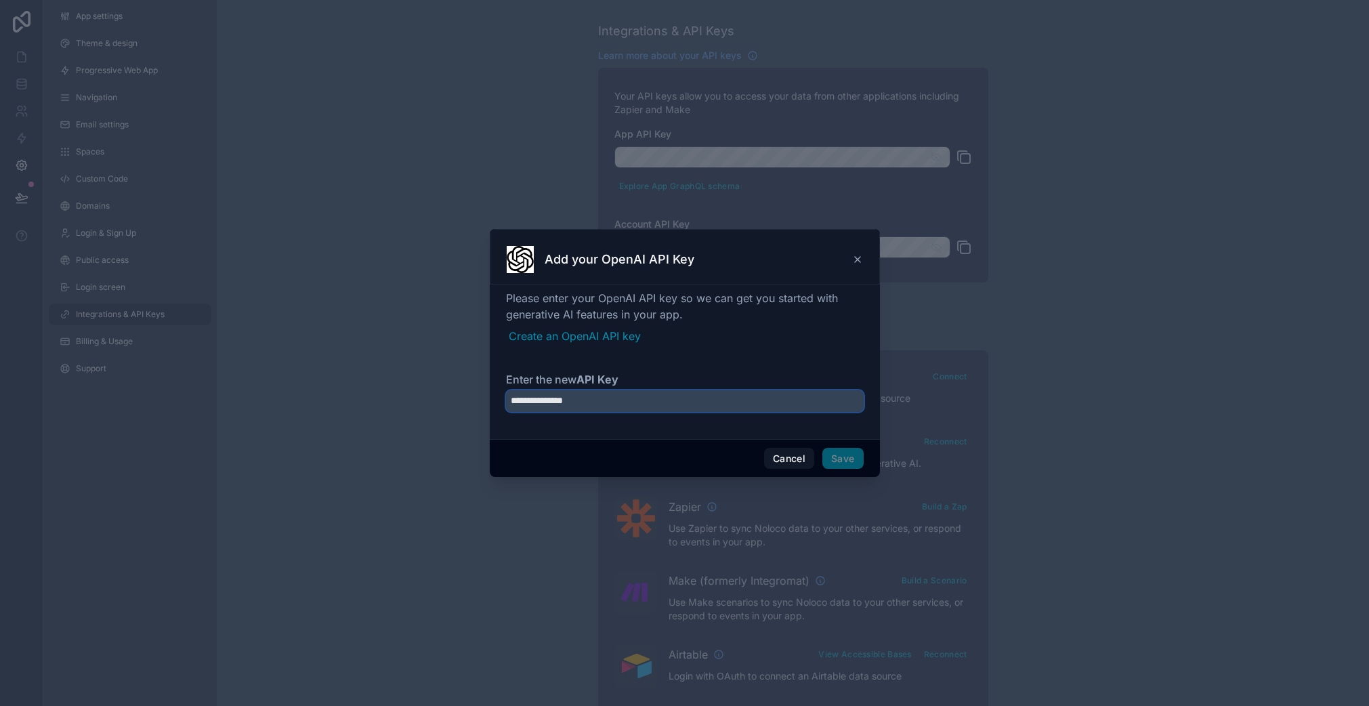
click at [758, 402] on input "**********" at bounding box center [685, 401] width 358 height 22
paste input "**********"
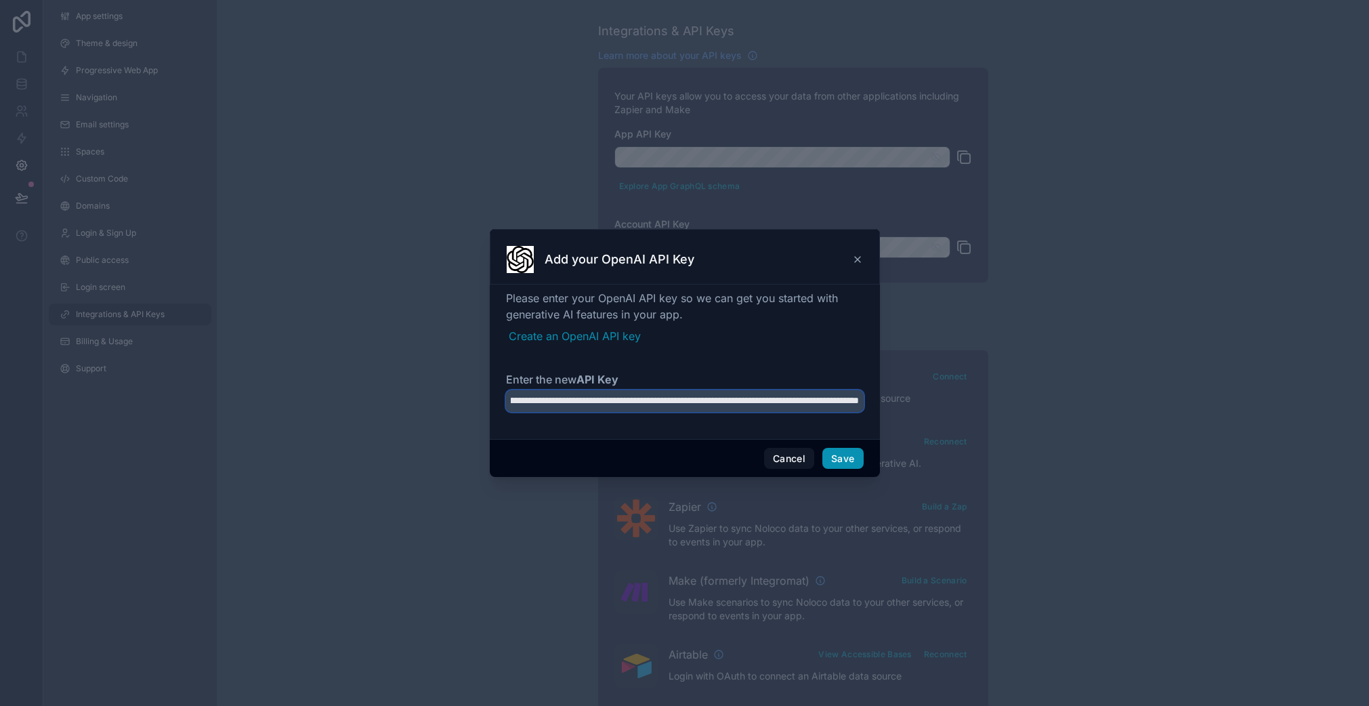
type input "**********"
click at [838, 458] on button "Save" at bounding box center [842, 459] width 41 height 22
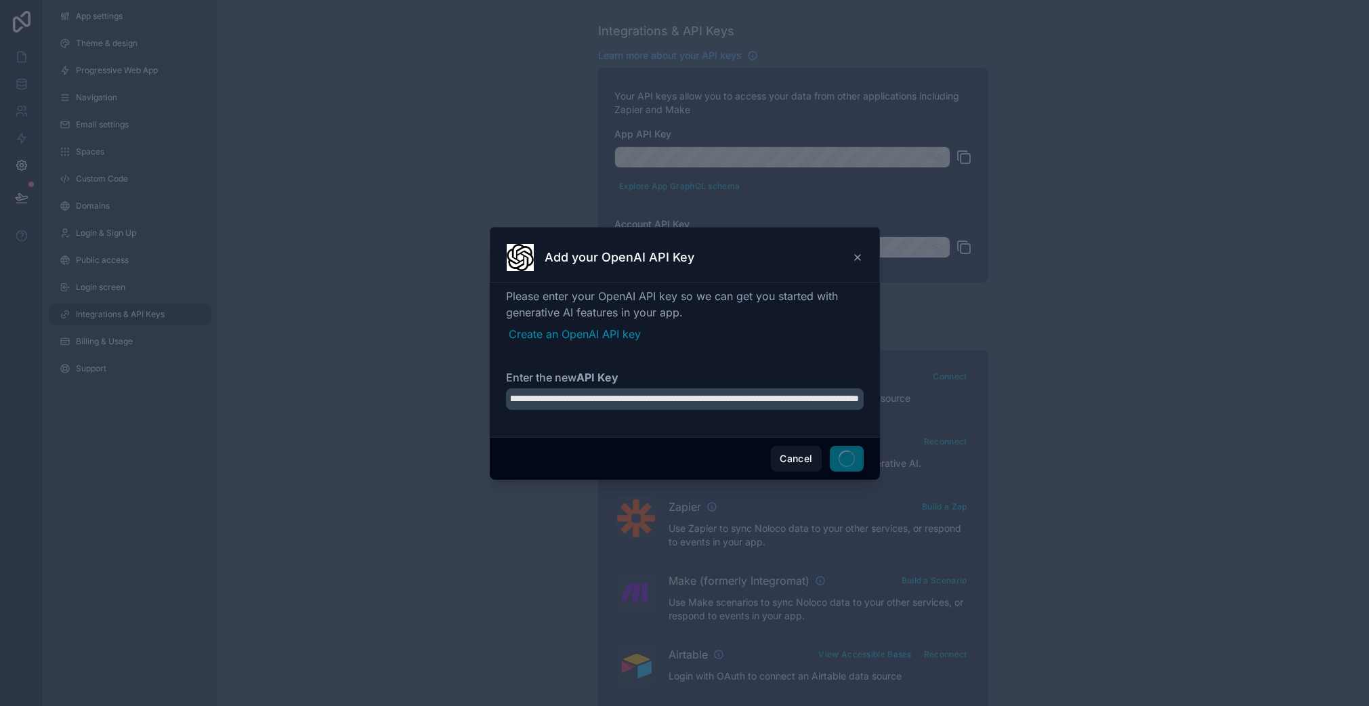
scroll to position [0, 0]
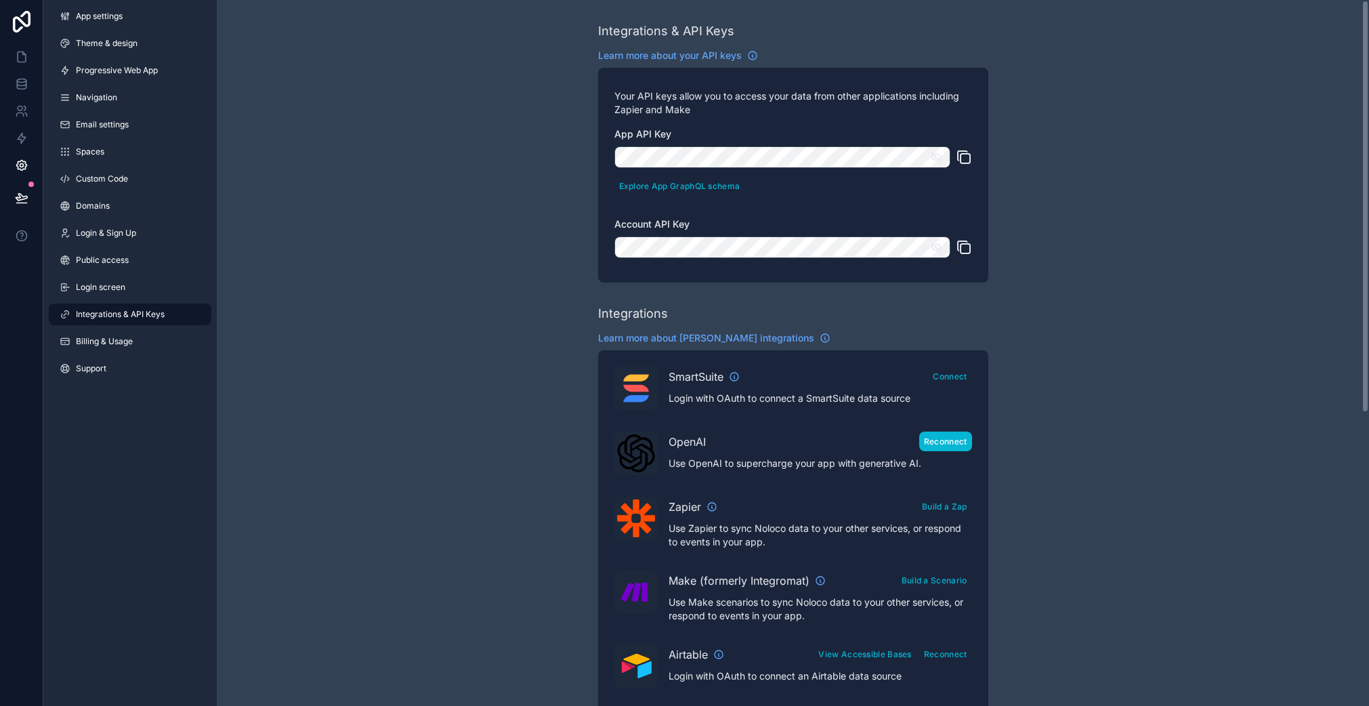
click at [939, 440] on button "Reconnect" at bounding box center [945, 441] width 53 height 20
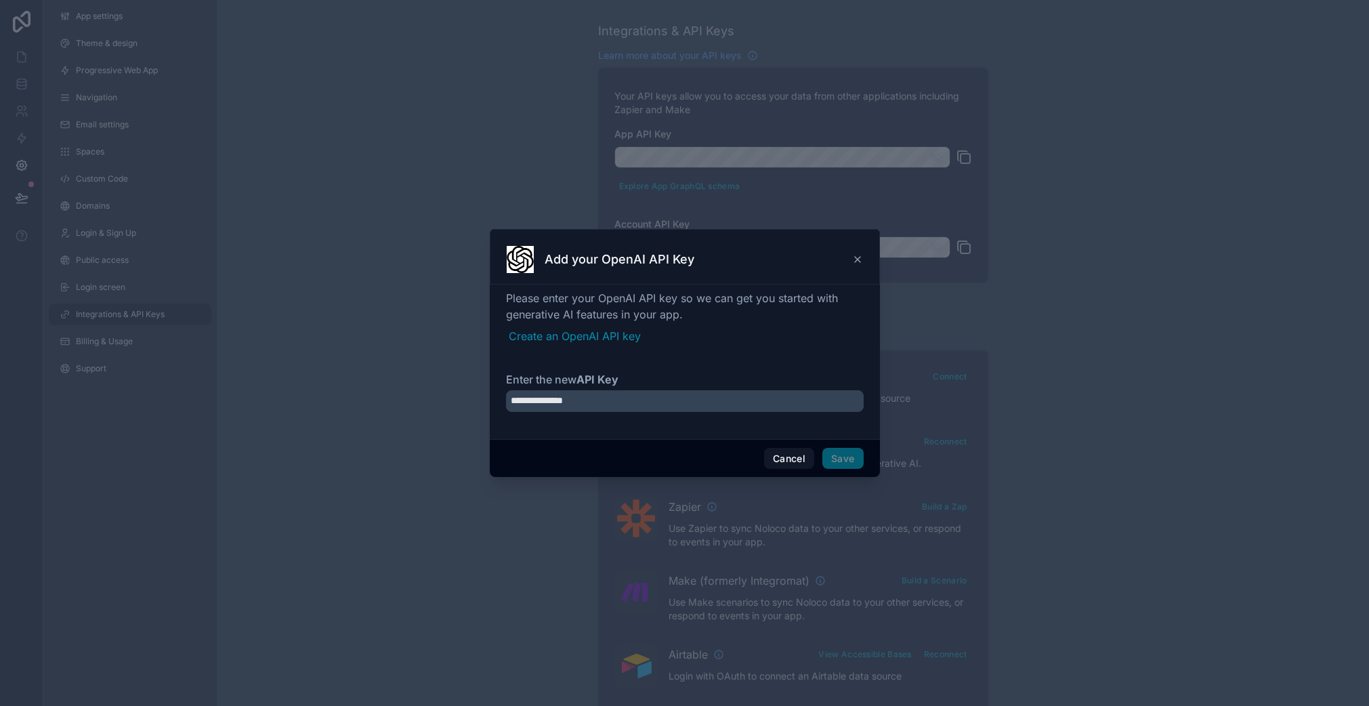
click at [475, 460] on div at bounding box center [684, 353] width 1369 height 706
